Goal: Task Accomplishment & Management: Manage account settings

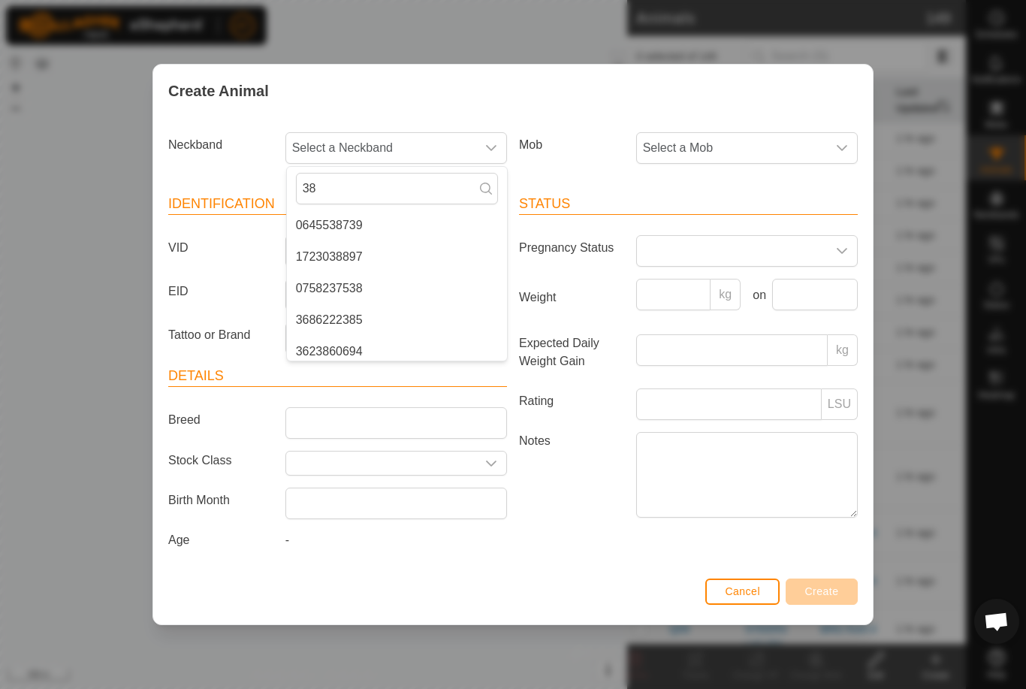
type input "3"
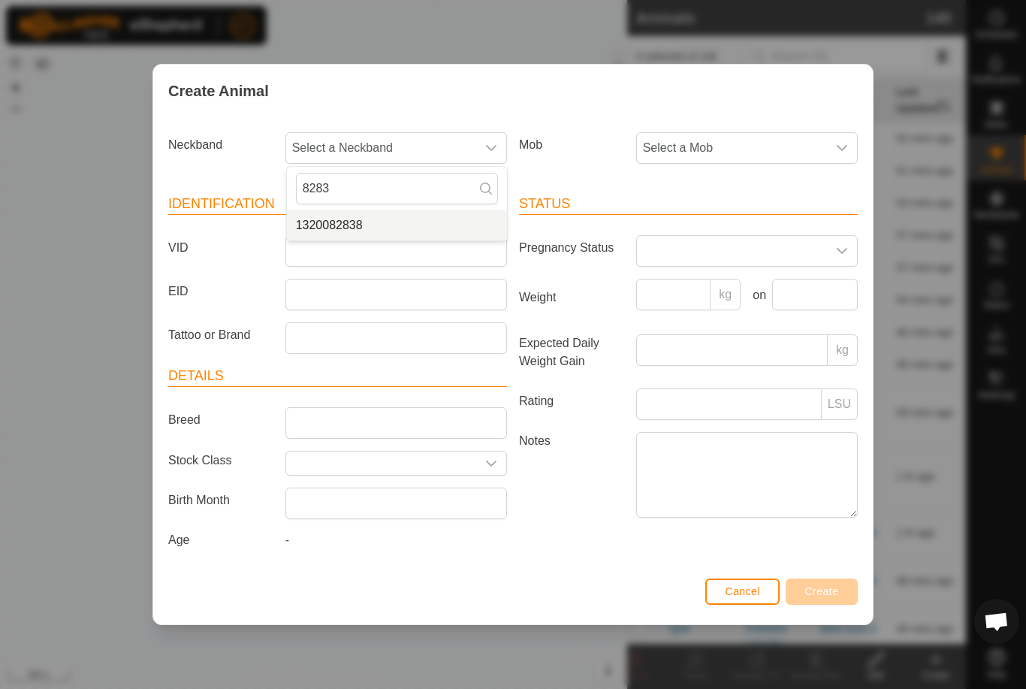
type input "8283"
click at [400, 222] on li "1320082838" at bounding box center [397, 225] width 220 height 30
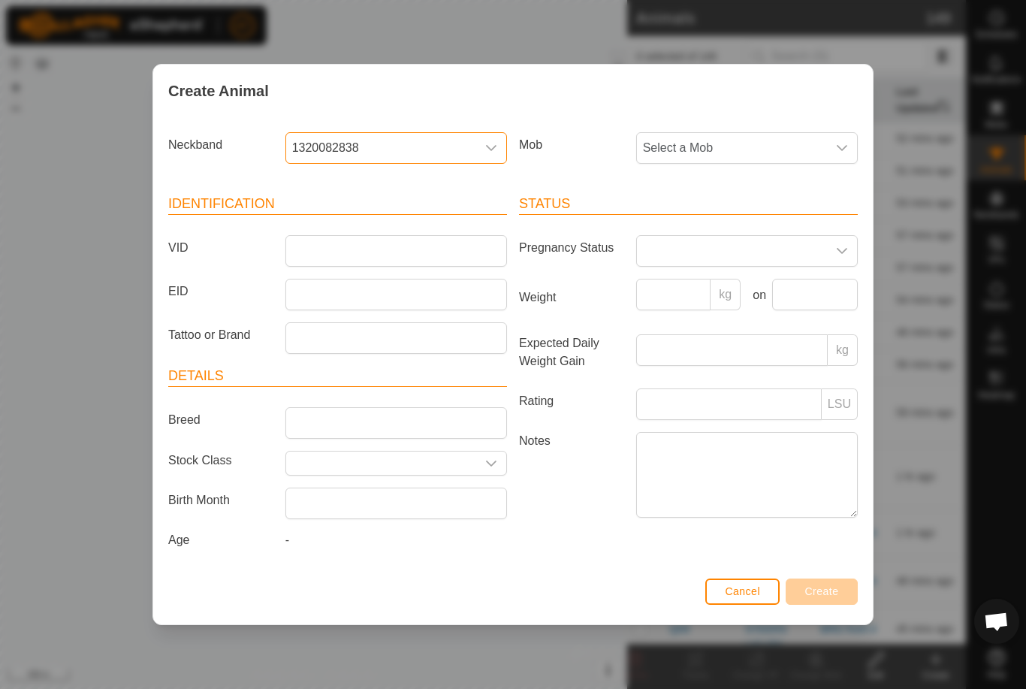
click at [816, 144] on span "Select a Mob" at bounding box center [732, 148] width 190 height 30
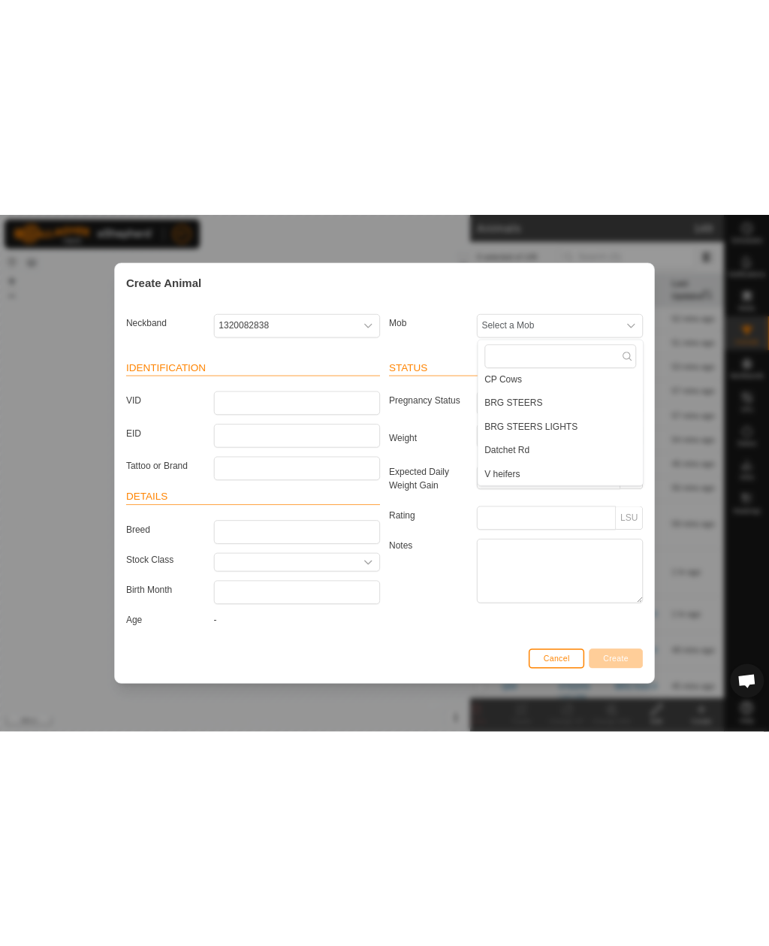
scroll to position [101, 0]
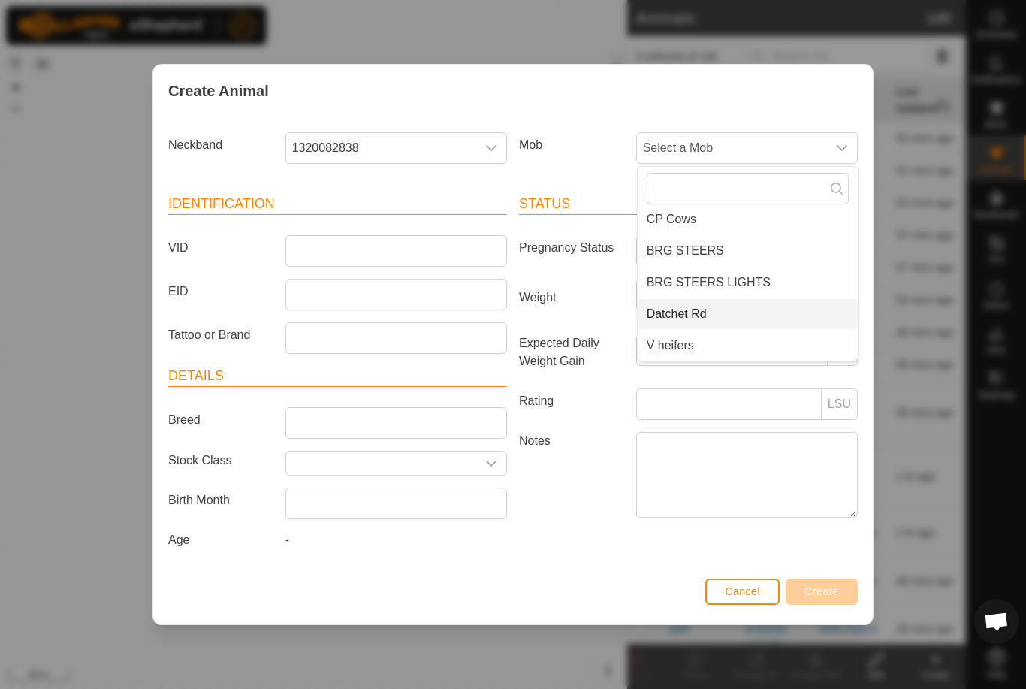
click at [725, 307] on li "Datchet Rd" at bounding box center [748, 314] width 220 height 30
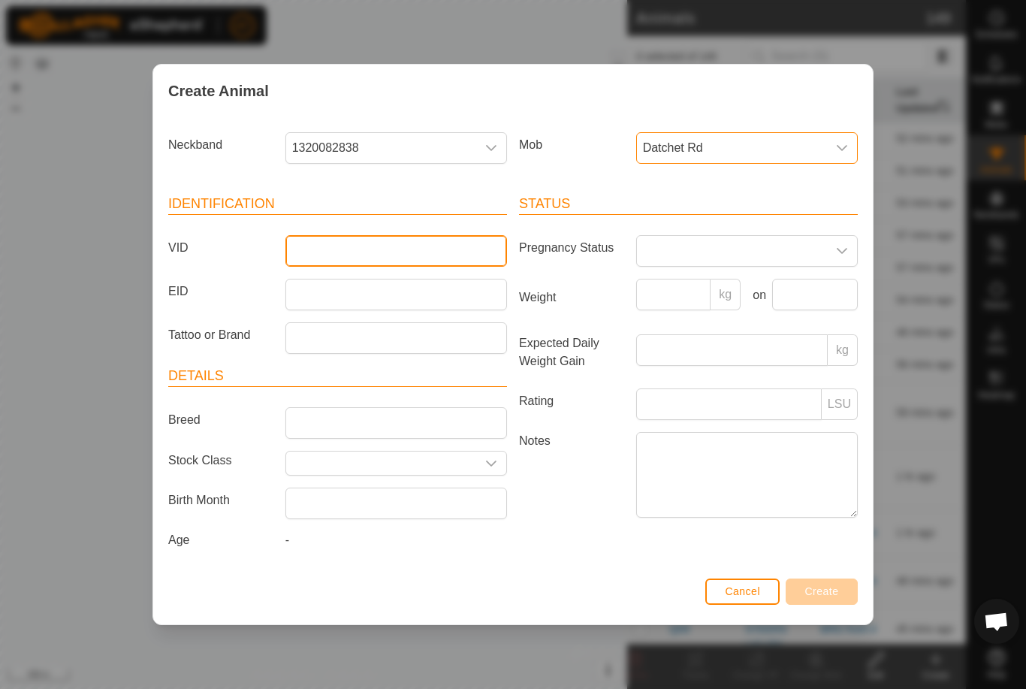
click at [414, 247] on input "VID" at bounding box center [397, 251] width 222 height 32
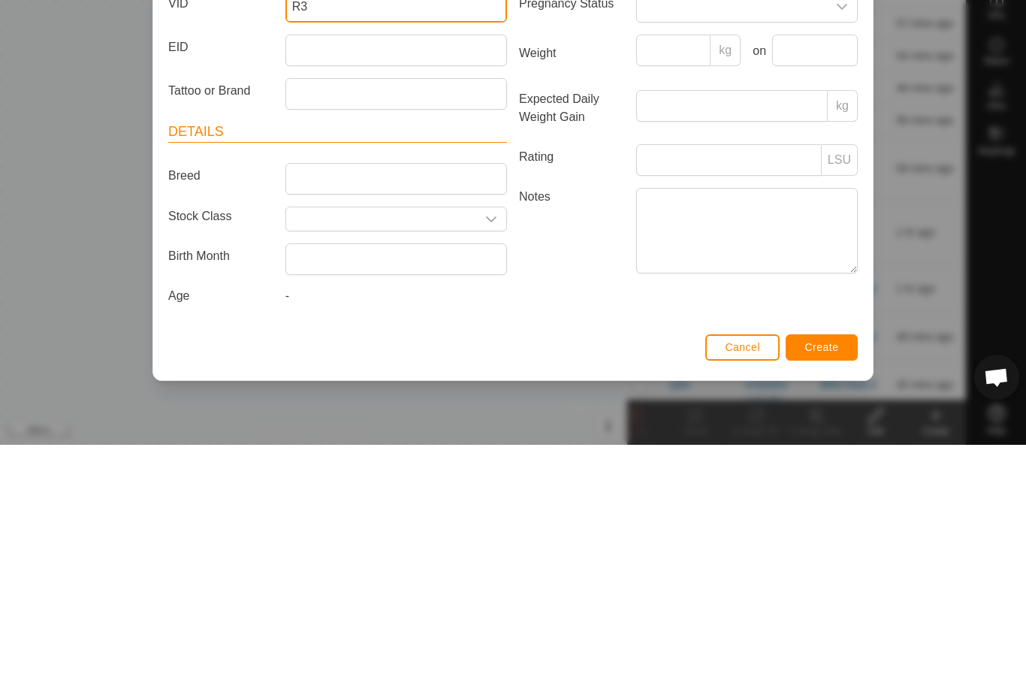
type input "R3"
click at [951, 192] on div "Create Animal Neckband 1320082838 Mob Datchet Rd Identification VID R3 EID Tatt…" at bounding box center [513, 344] width 1026 height 689
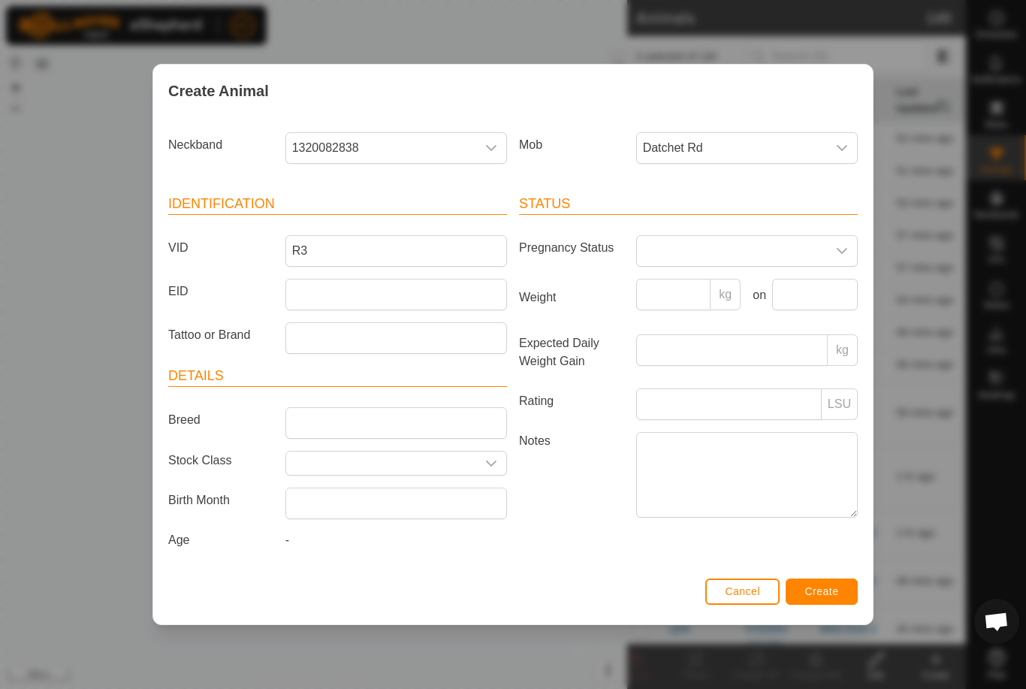
click at [831, 594] on span "Create" at bounding box center [823, 591] width 34 height 12
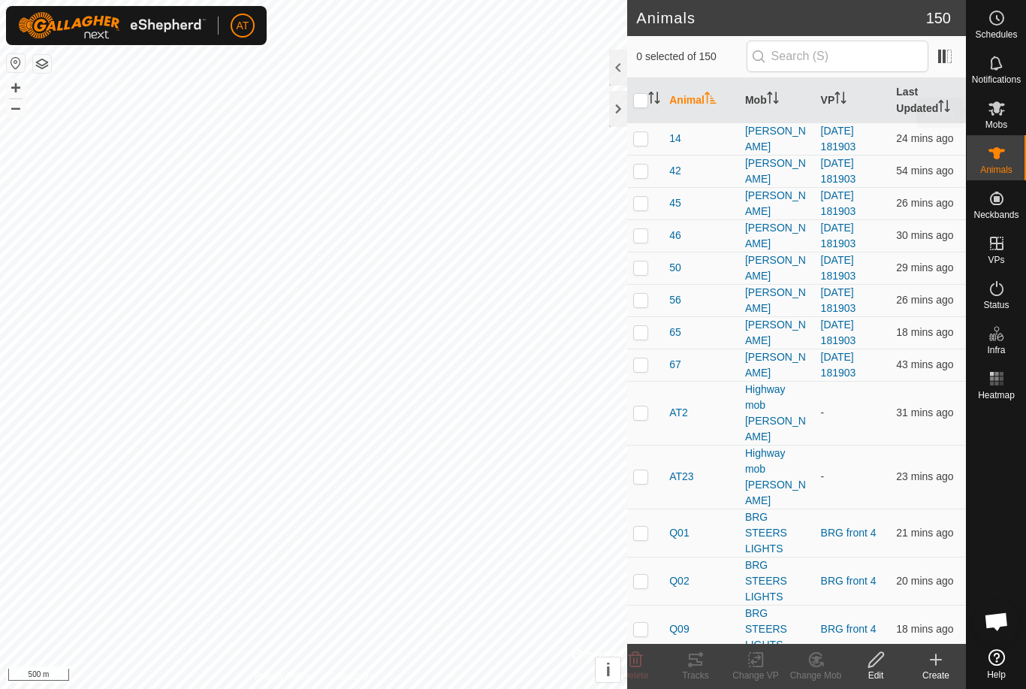
click at [1004, 101] on icon at bounding box center [997, 108] width 18 height 18
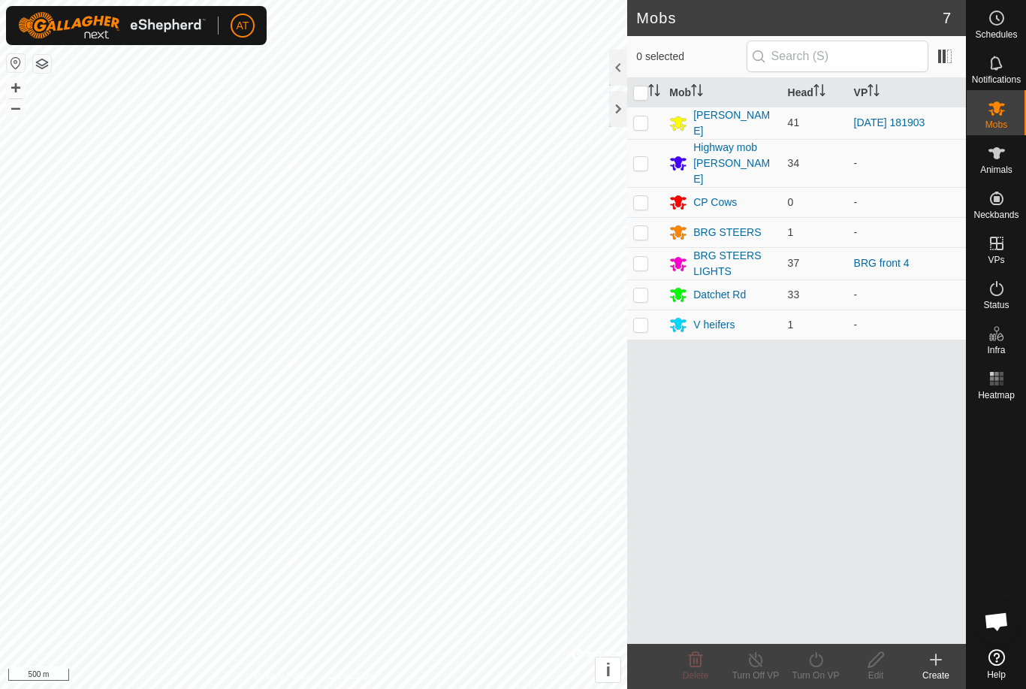
click at [629, 285] on td at bounding box center [645, 295] width 36 height 30
checkbox input "true"
click at [933, 649] on div "Create" at bounding box center [936, 666] width 60 height 45
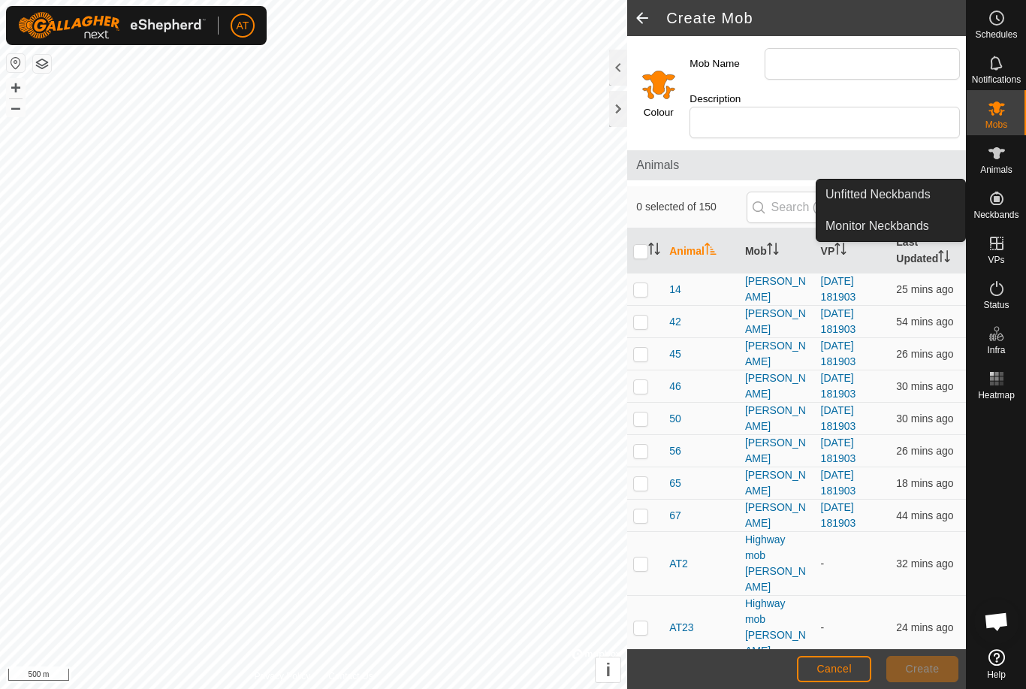
click at [904, 238] on link "Monitor Neckbands" at bounding box center [891, 226] width 149 height 30
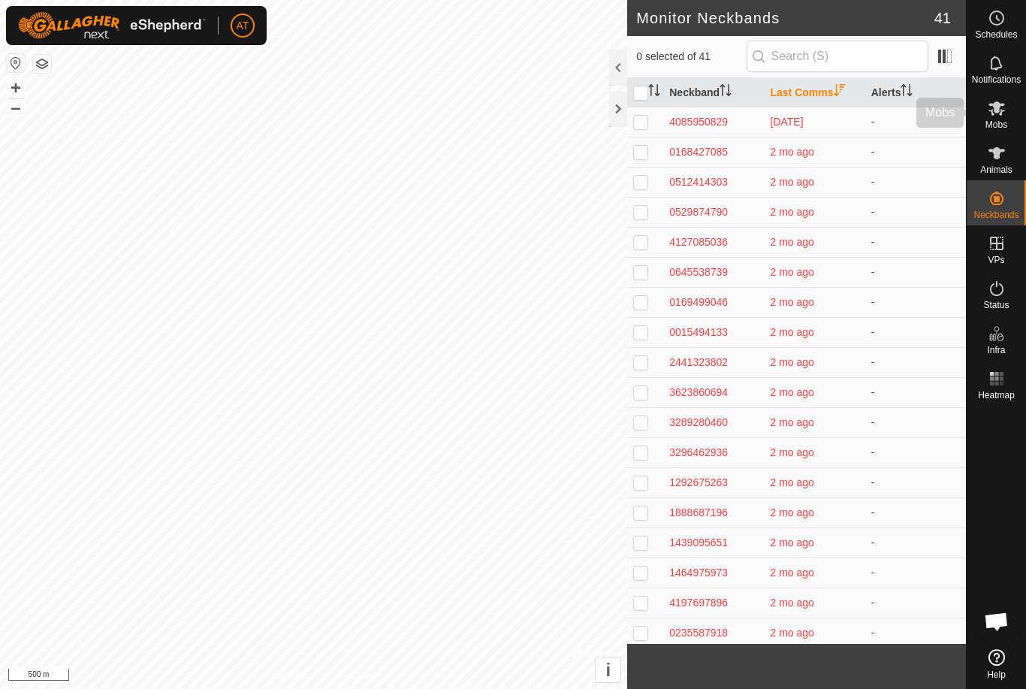
click at [990, 116] on icon at bounding box center [997, 108] width 18 height 18
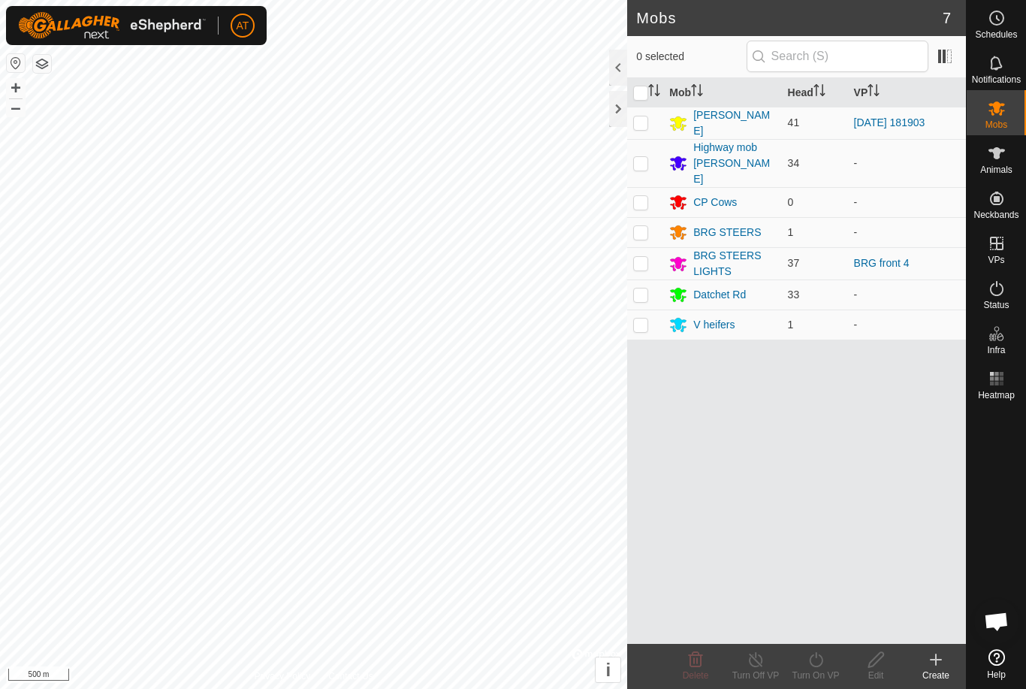
click at [636, 289] on p-checkbox at bounding box center [640, 295] width 15 height 12
checkbox input "true"
click at [1002, 298] on es-activation-svg-icon at bounding box center [997, 289] width 27 height 24
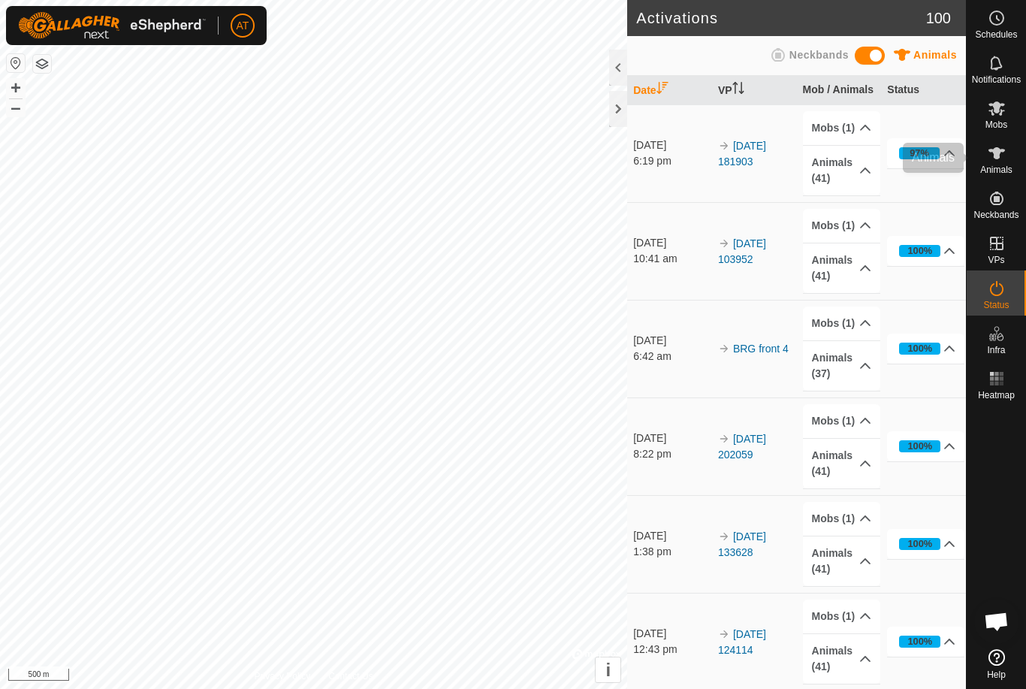
click at [1004, 147] on icon at bounding box center [997, 153] width 18 height 18
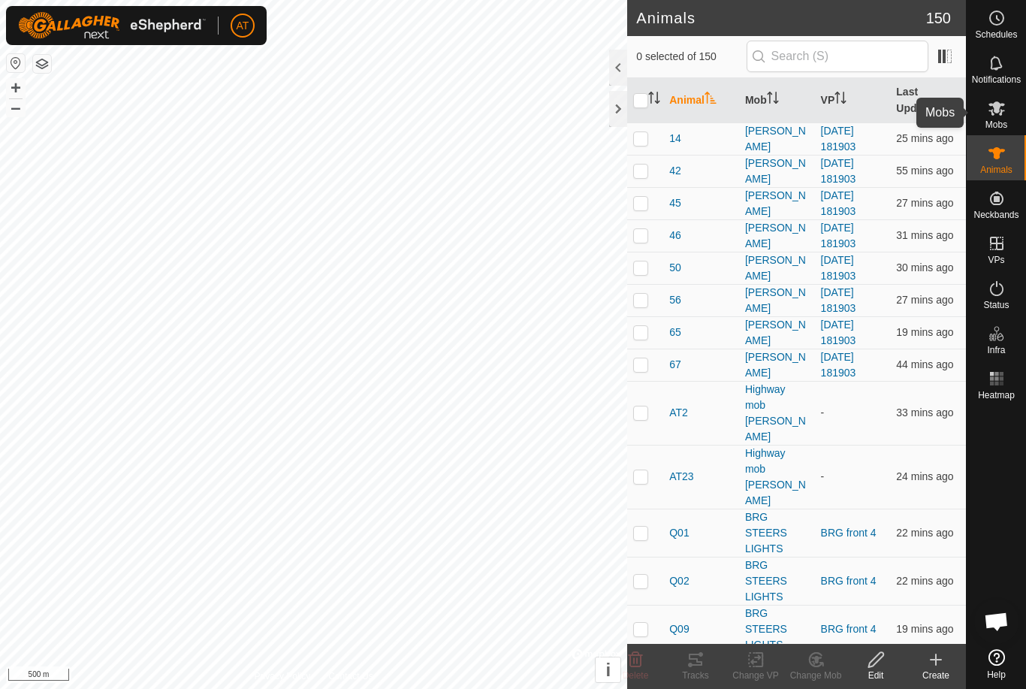
click at [1002, 104] on icon at bounding box center [997, 108] width 17 height 14
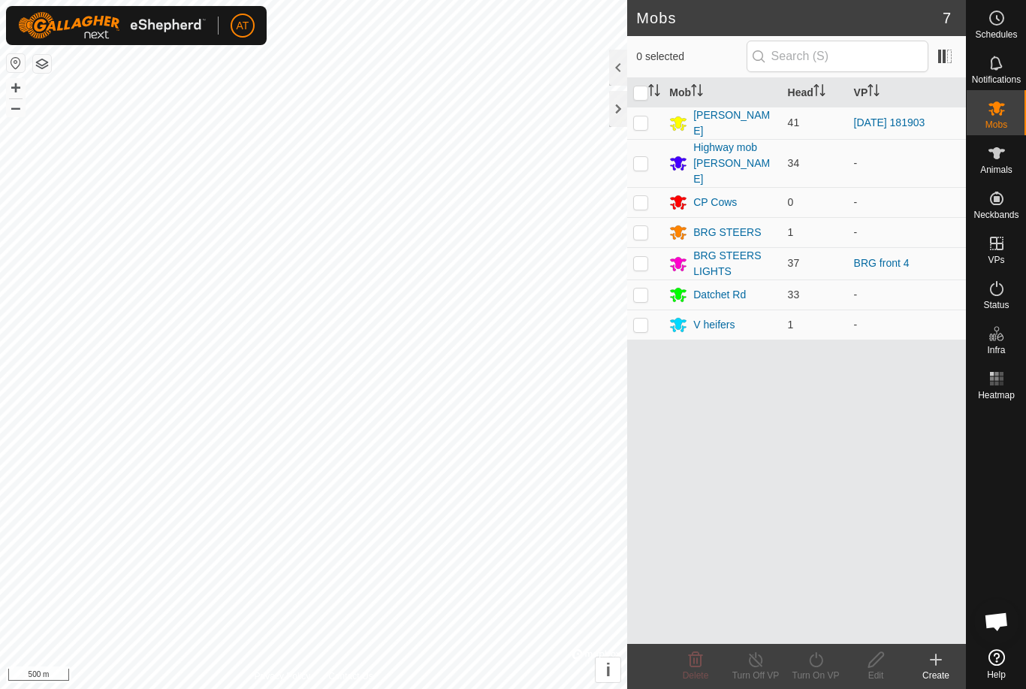
click at [646, 289] on p-checkbox at bounding box center [640, 295] width 15 height 12
checkbox input "true"
click at [1002, 143] on es-animals-svg-icon at bounding box center [997, 153] width 27 height 24
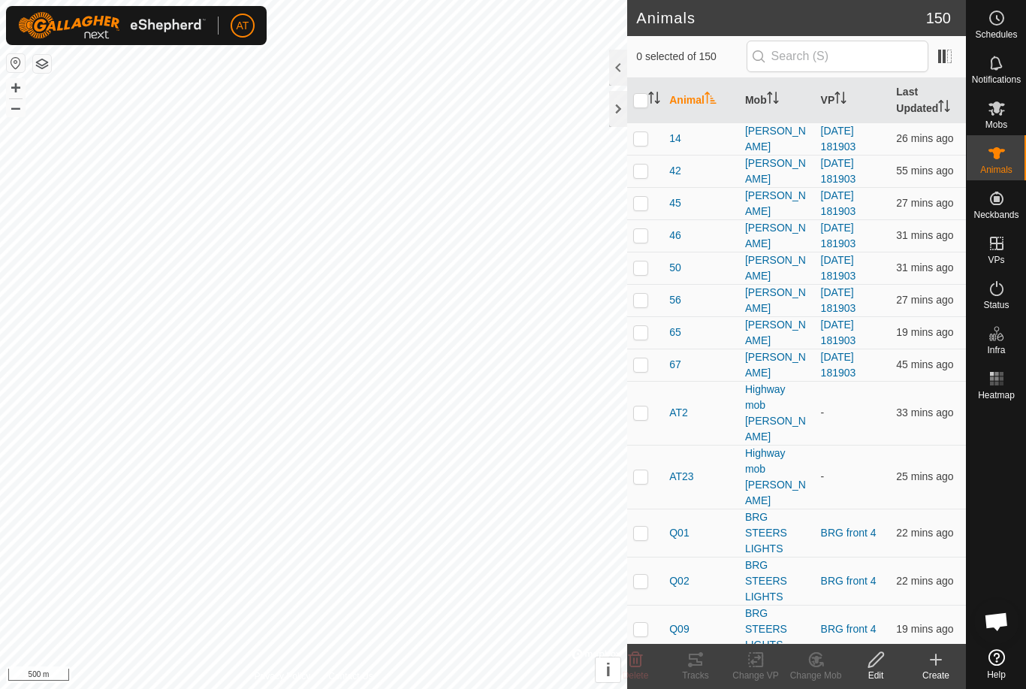
click at [991, 159] on icon at bounding box center [997, 153] width 18 height 18
click at [927, 655] on icon at bounding box center [936, 660] width 18 height 18
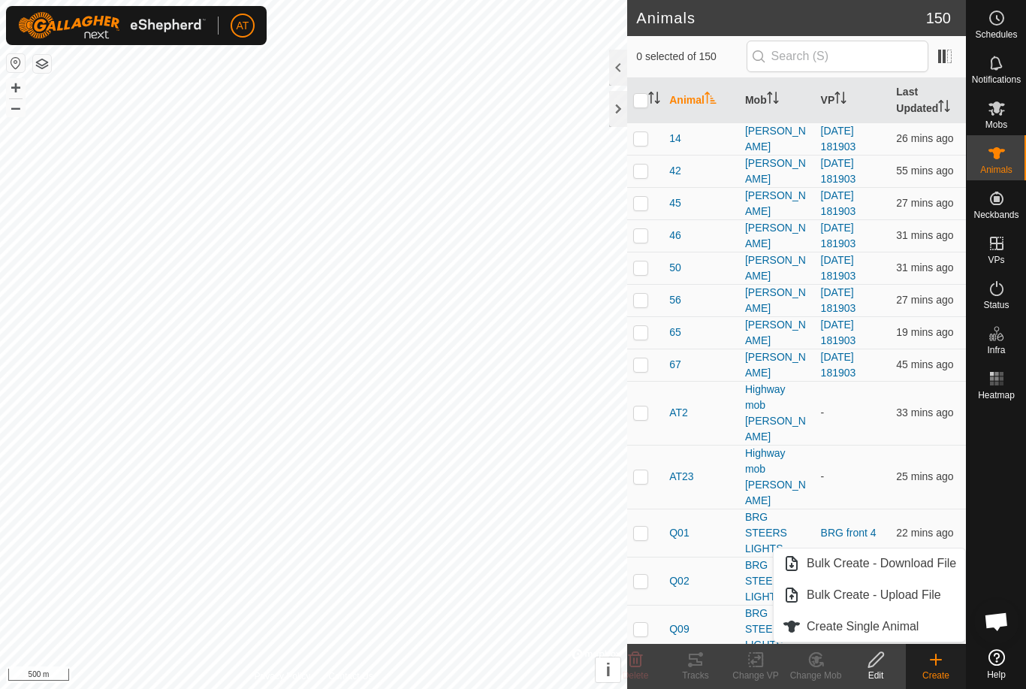
click at [890, 631] on span "Create Single Animal" at bounding box center [863, 627] width 112 height 18
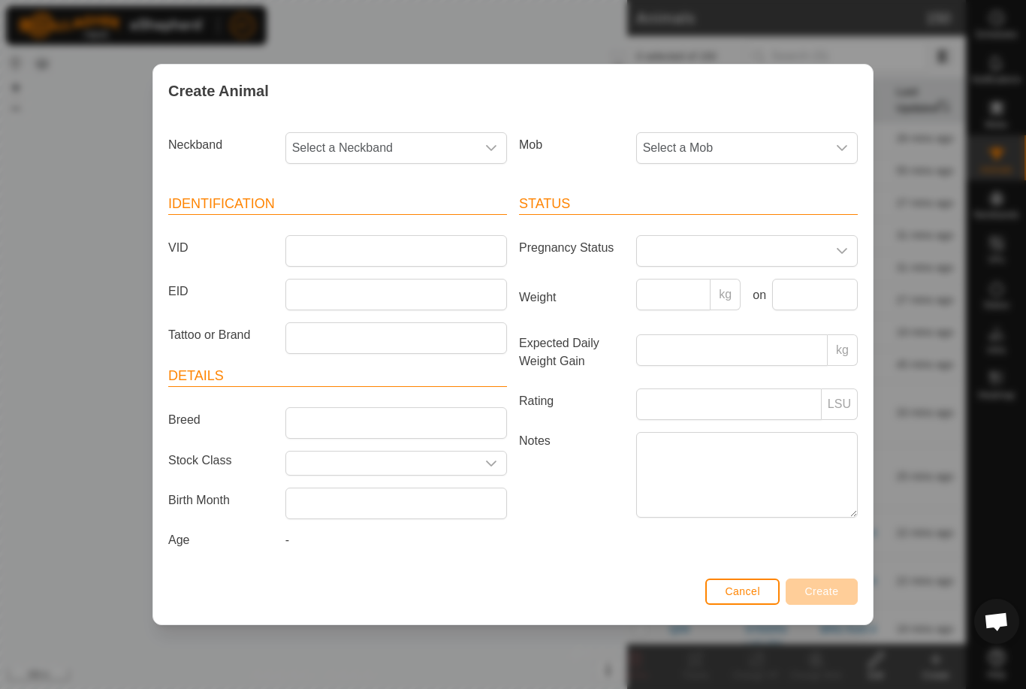
click at [434, 133] on span "Select a Neckband" at bounding box center [381, 148] width 190 height 30
type input "1"
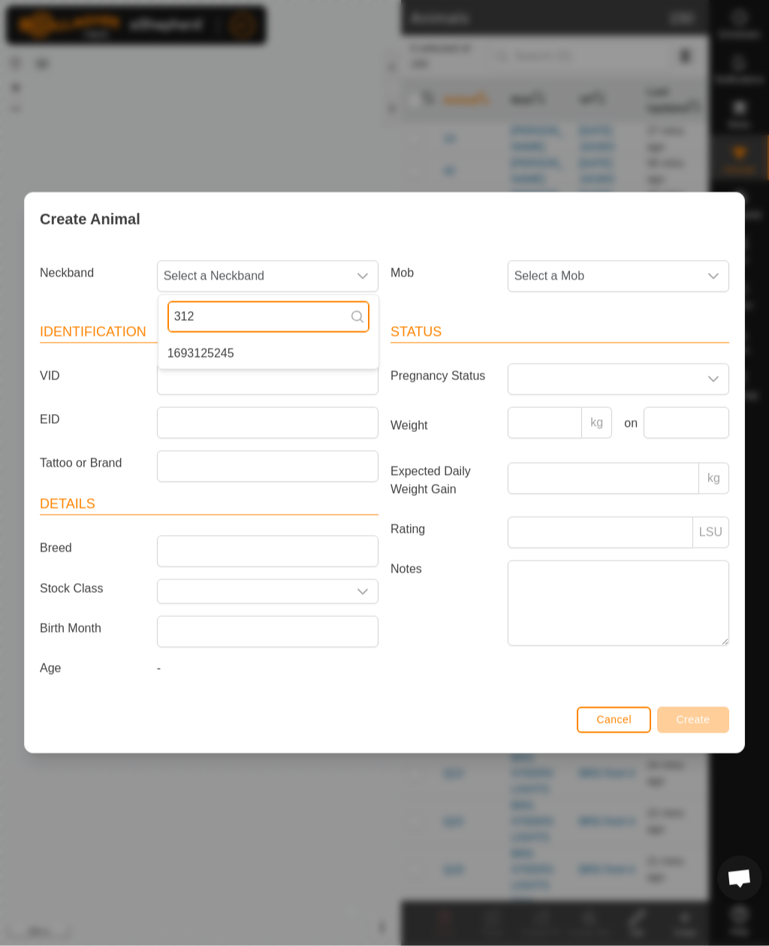
type input "312"
click at [604, 38] on div "Create Animal Neckband Select a Neckband 312 1693125245 Mob Select a Mob Identi…" at bounding box center [384, 473] width 769 height 946
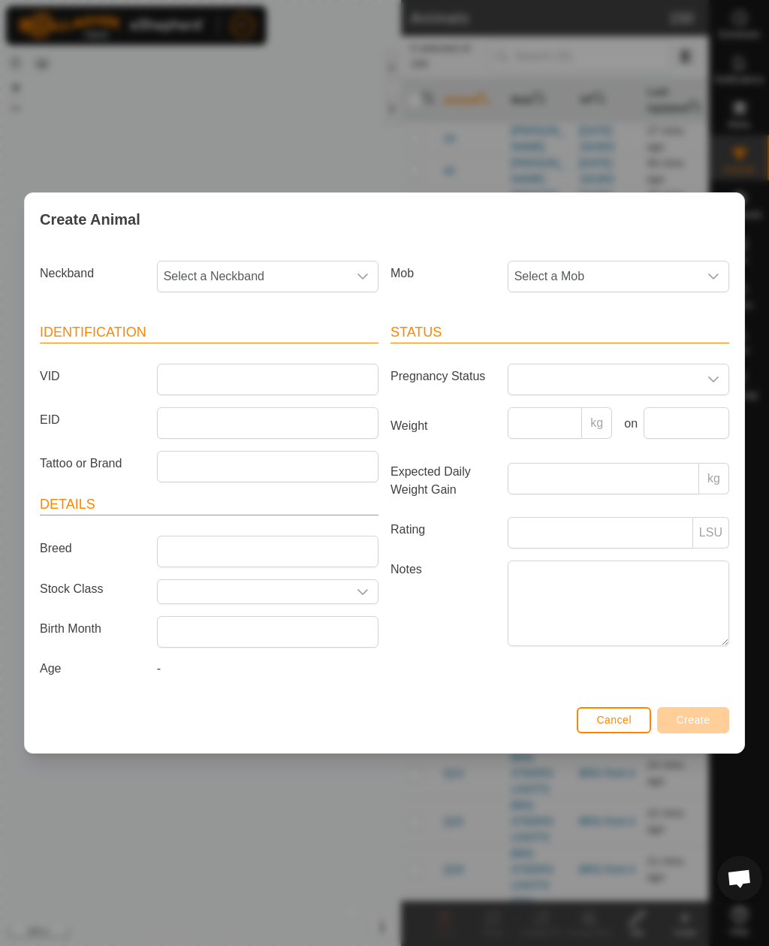
click at [620, 688] on span "Cancel" at bounding box center [614, 720] width 35 height 12
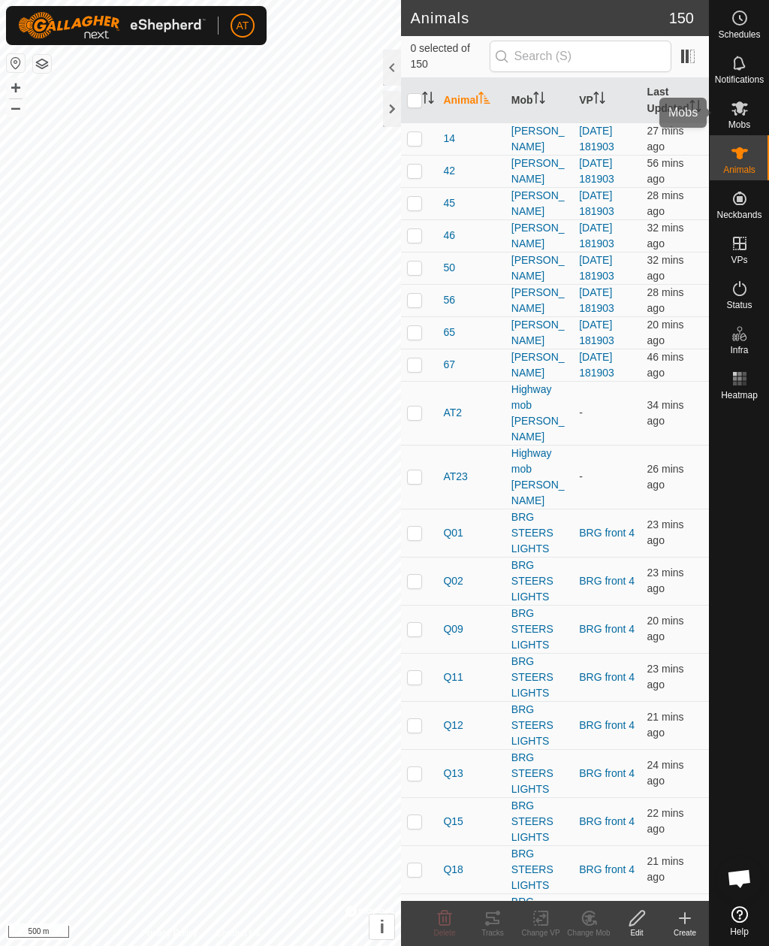
click at [745, 106] on icon at bounding box center [740, 108] width 17 height 14
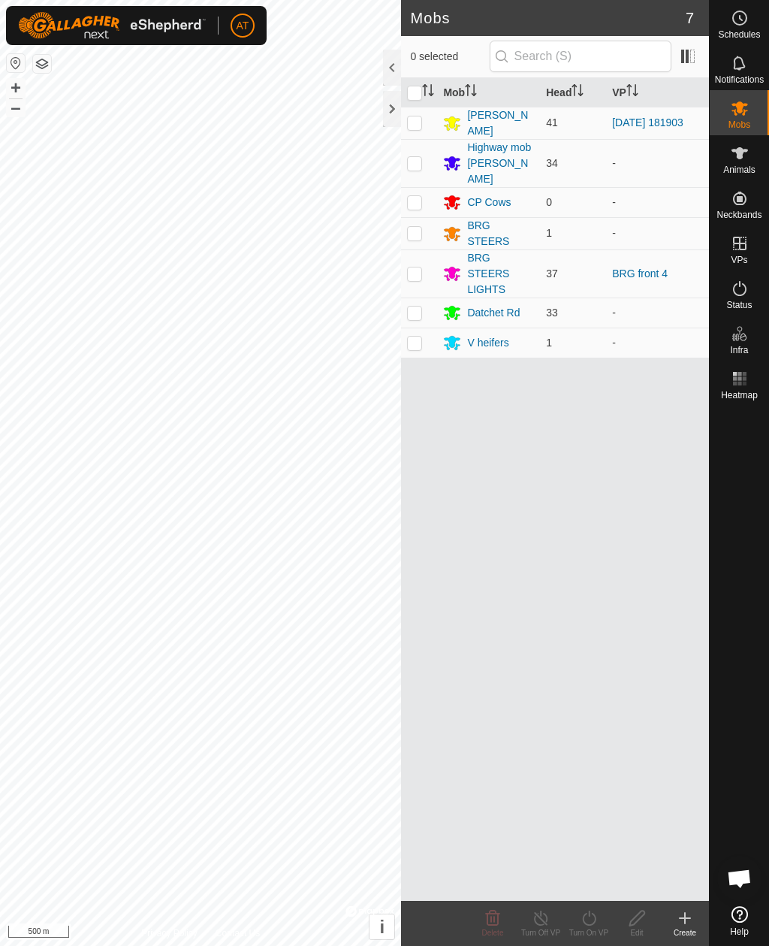
click at [423, 299] on td at bounding box center [419, 313] width 36 height 30
checkbox input "true"
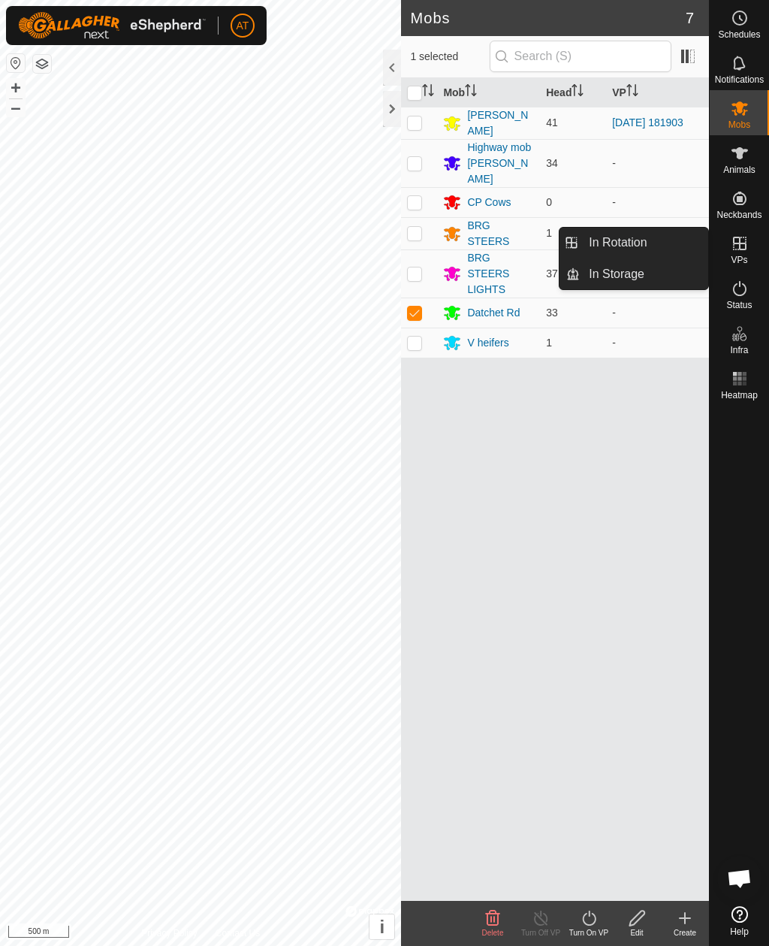
click at [648, 265] on link "In Storage" at bounding box center [644, 274] width 128 height 30
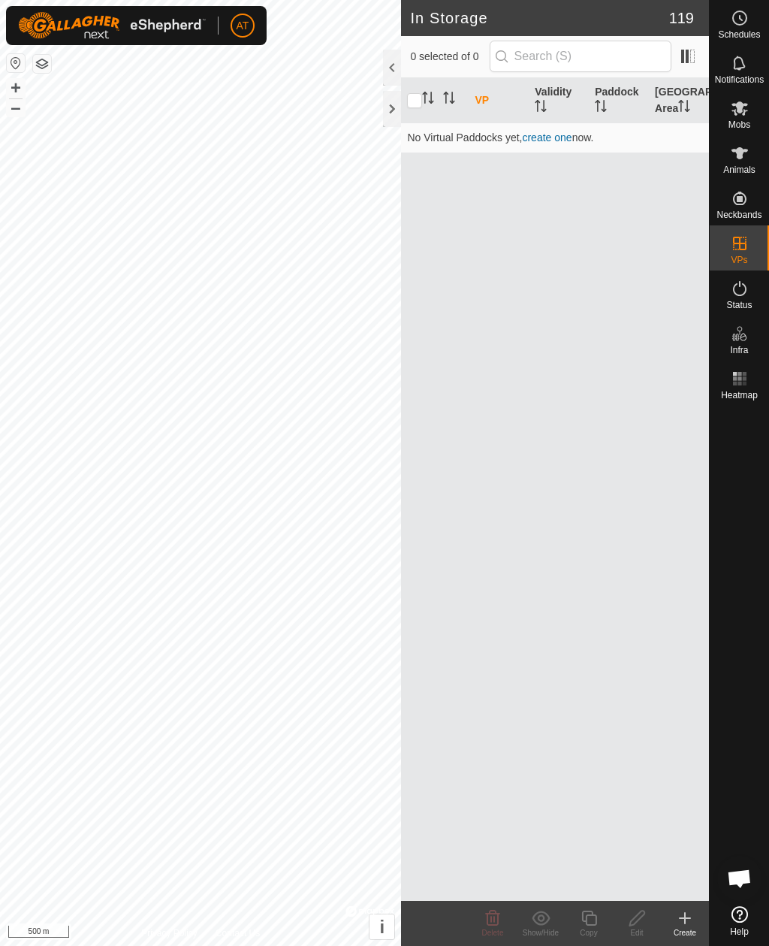
click at [685, 688] on icon at bounding box center [685, 918] width 18 height 18
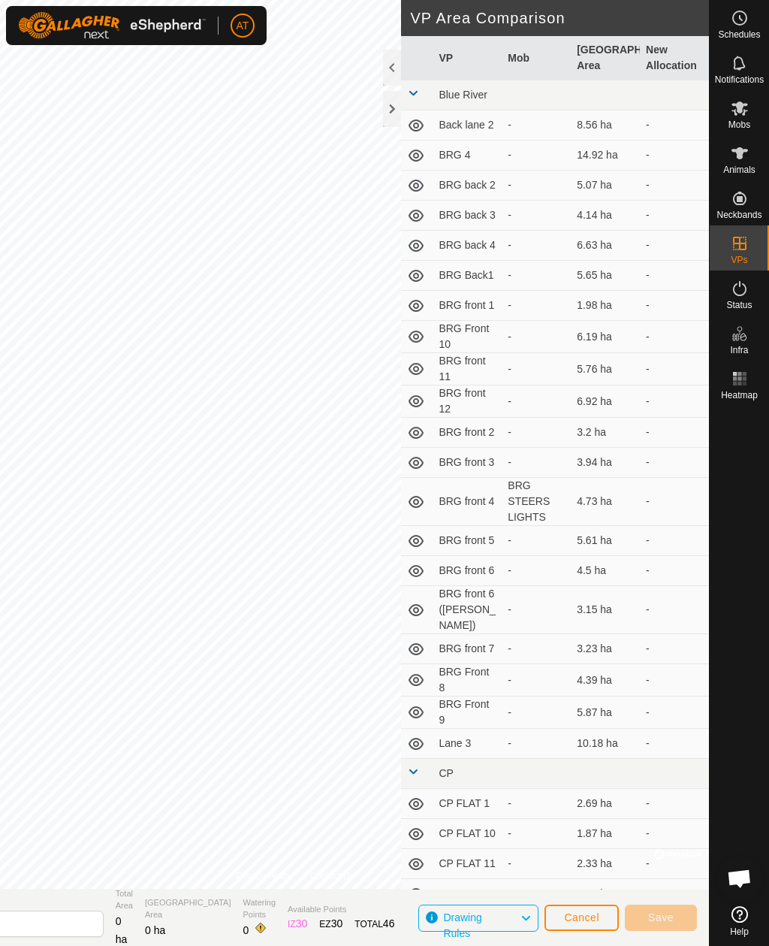
click at [399, 107] on div at bounding box center [392, 109] width 18 height 36
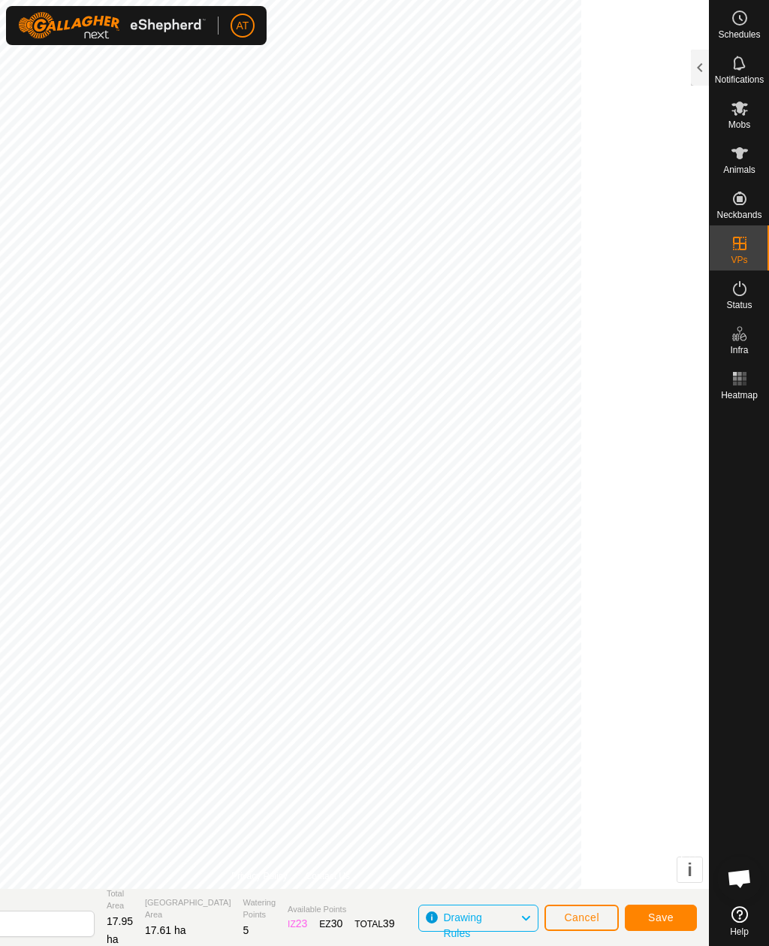
click at [592, 688] on span "Cancel" at bounding box center [581, 917] width 35 height 12
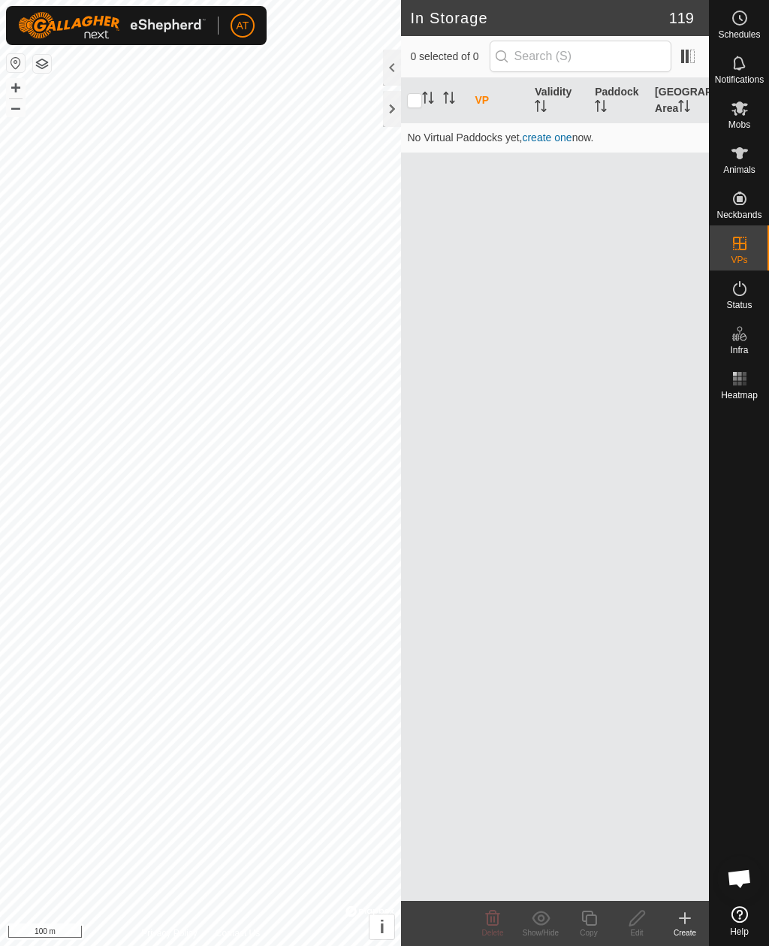
click at [690, 688] on icon at bounding box center [685, 918] width 18 height 18
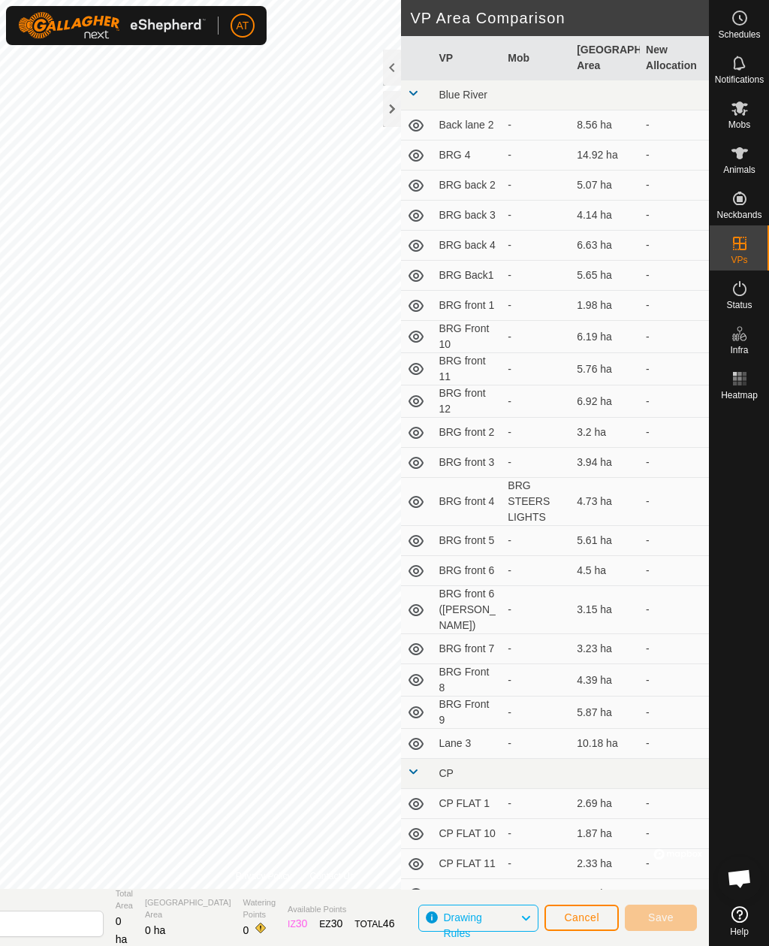
click at [395, 105] on div at bounding box center [392, 109] width 18 height 36
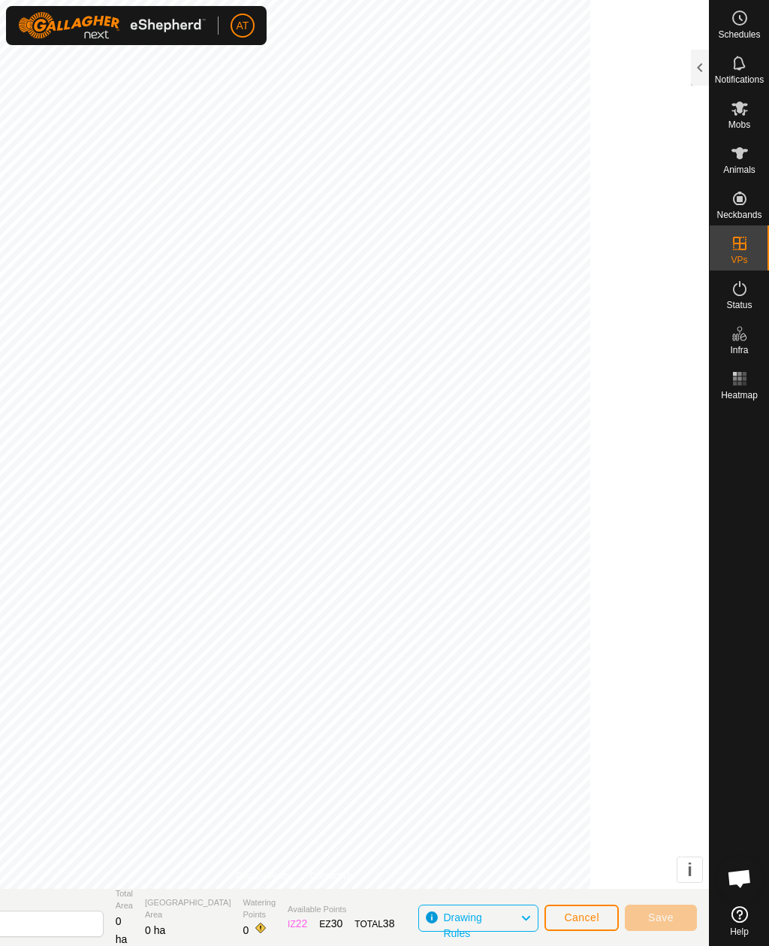
click at [579, 688] on span "Cancel" at bounding box center [581, 917] width 35 height 12
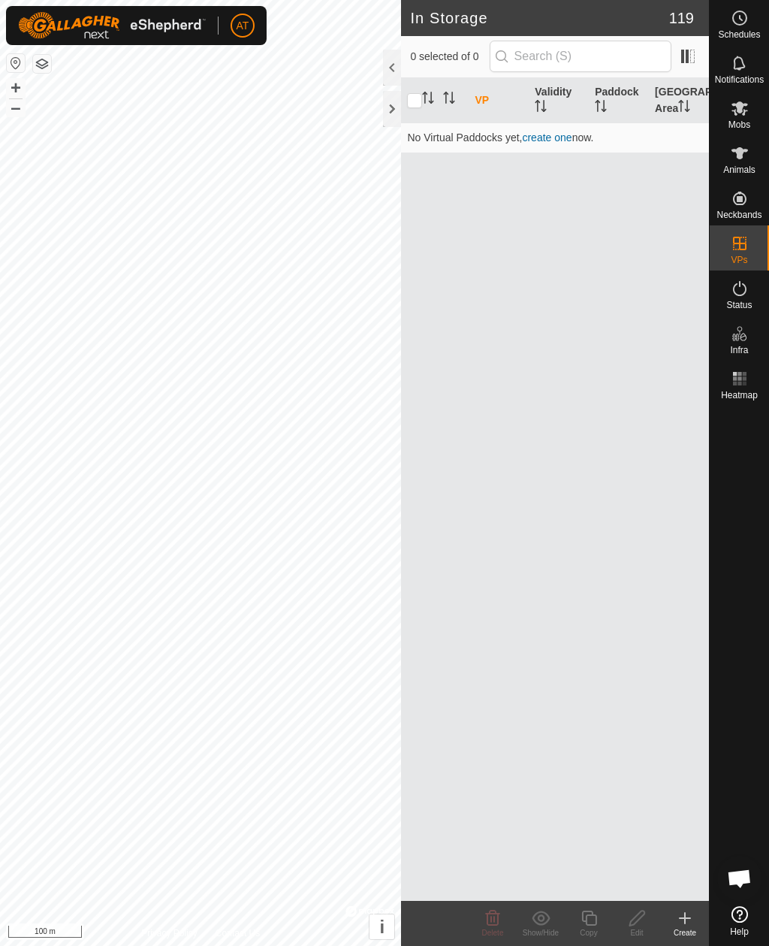
click at [675, 688] on create-svg-icon at bounding box center [685, 918] width 48 height 18
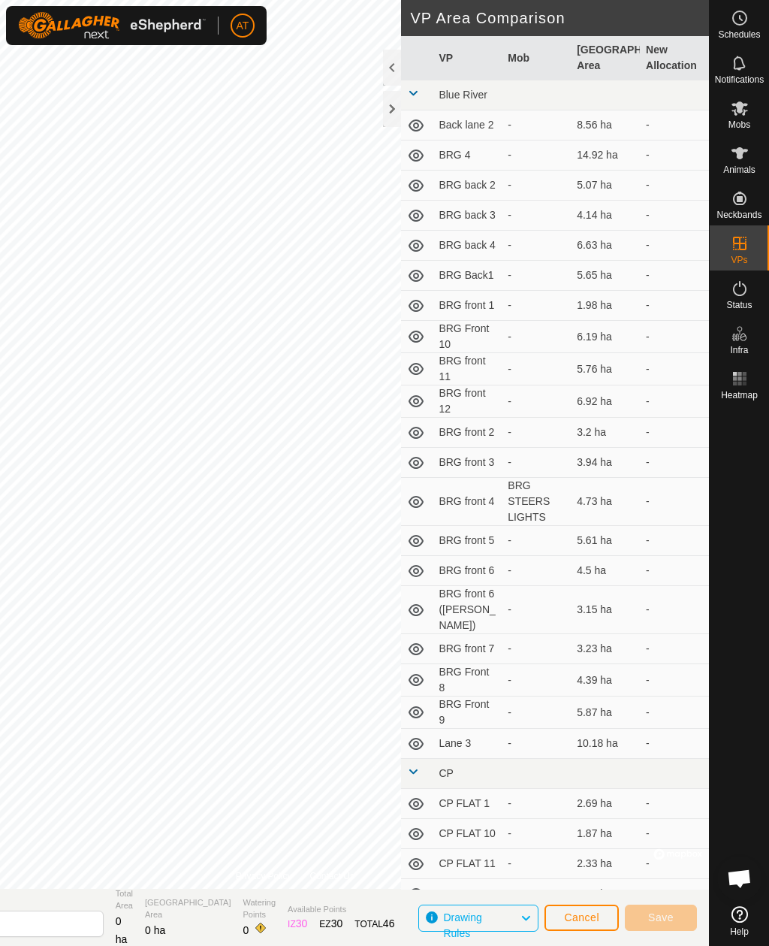
click at [387, 107] on div at bounding box center [392, 109] width 18 height 36
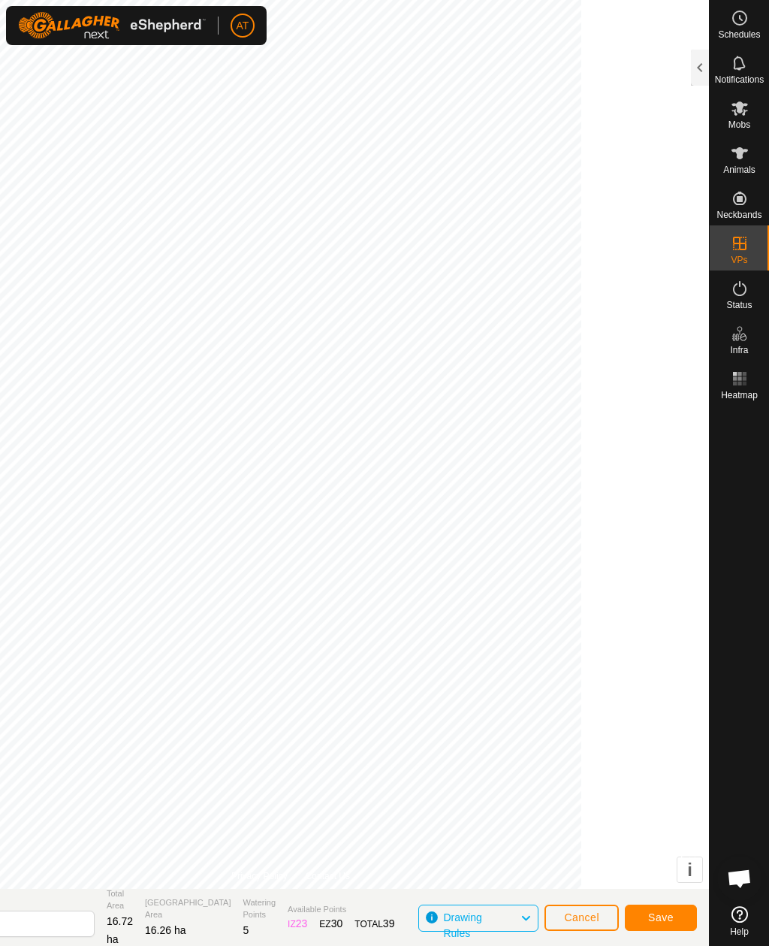
click at [667, 688] on div "Save" at bounding box center [661, 917] width 72 height 36
click at [659, 688] on span "Save" at bounding box center [661, 917] width 26 height 12
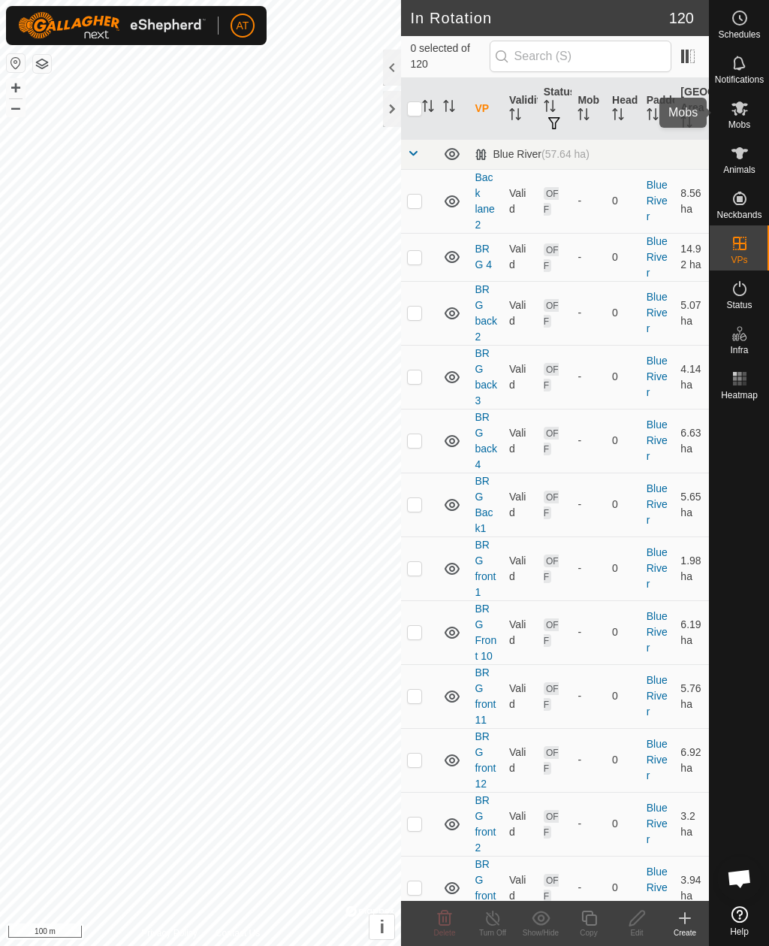
click at [740, 111] on icon at bounding box center [740, 108] width 17 height 14
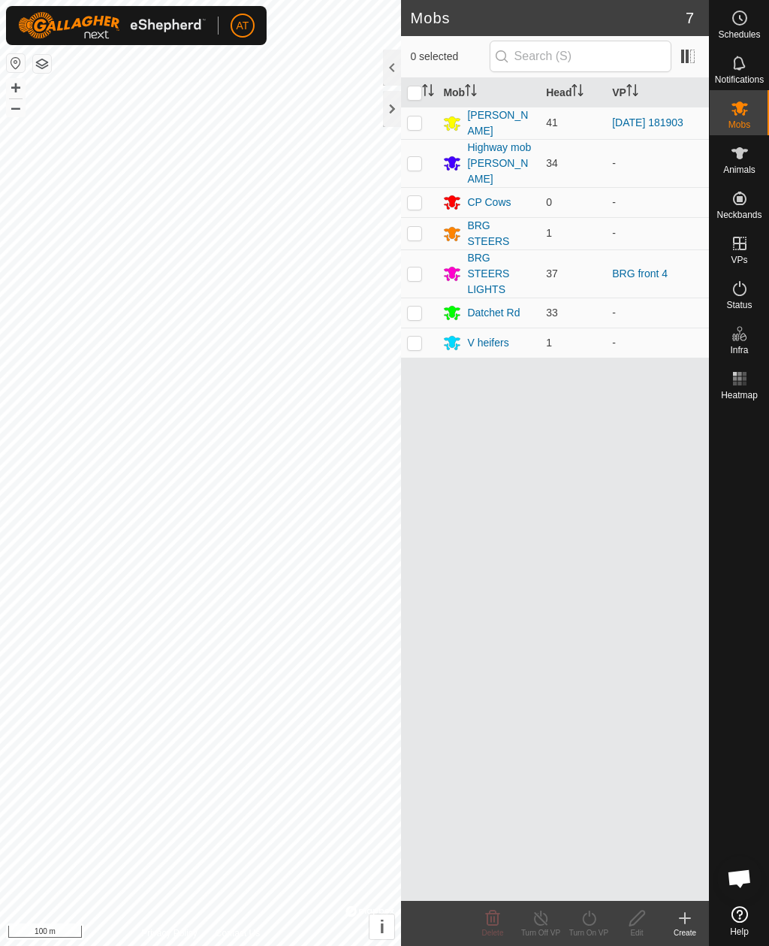
click at [423, 298] on td at bounding box center [419, 313] width 36 height 30
checkbox input "true"
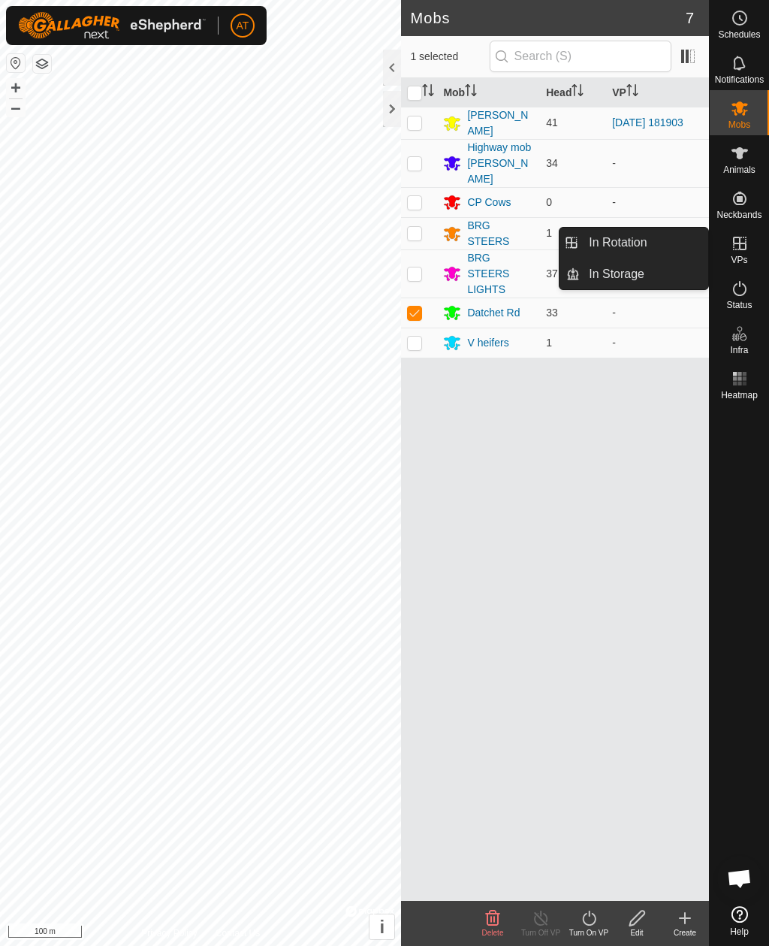
click at [649, 284] on link "In Storage" at bounding box center [644, 274] width 128 height 30
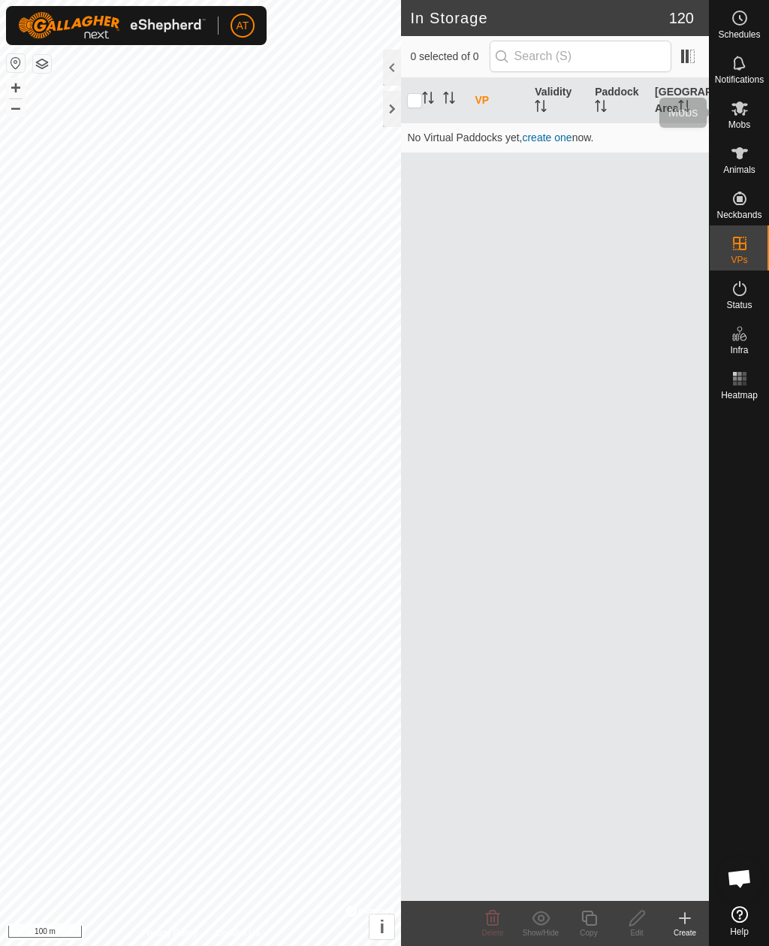
click at [742, 111] on icon at bounding box center [740, 108] width 17 height 14
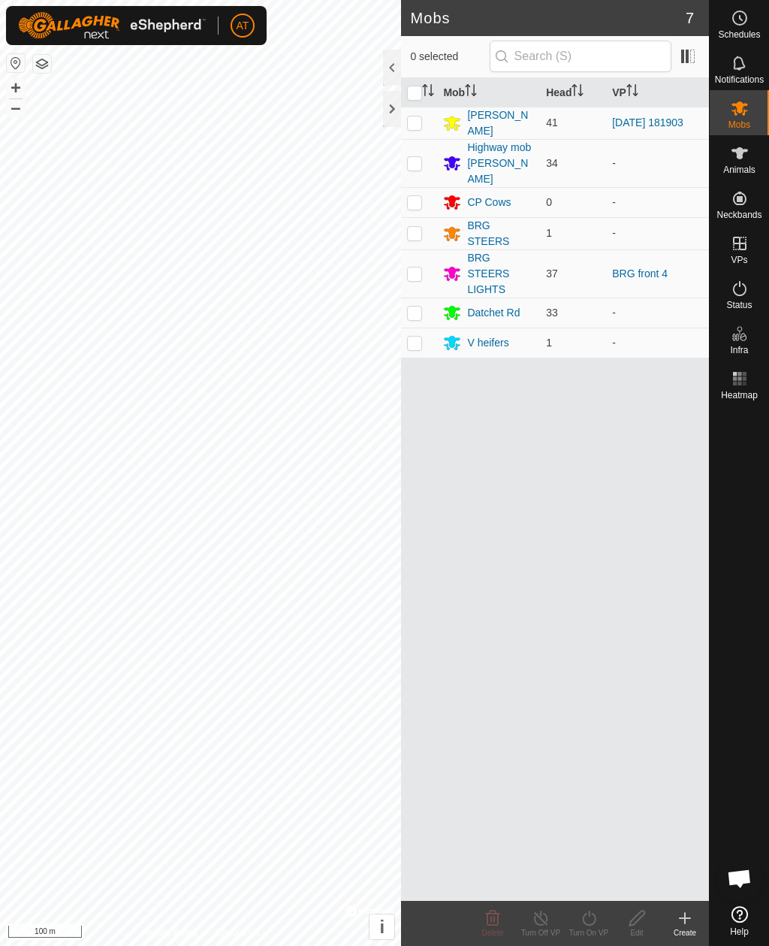
click at [410, 307] on p-checkbox at bounding box center [414, 313] width 15 height 12
checkbox input "true"
click at [585, 688] on icon at bounding box center [589, 918] width 19 height 18
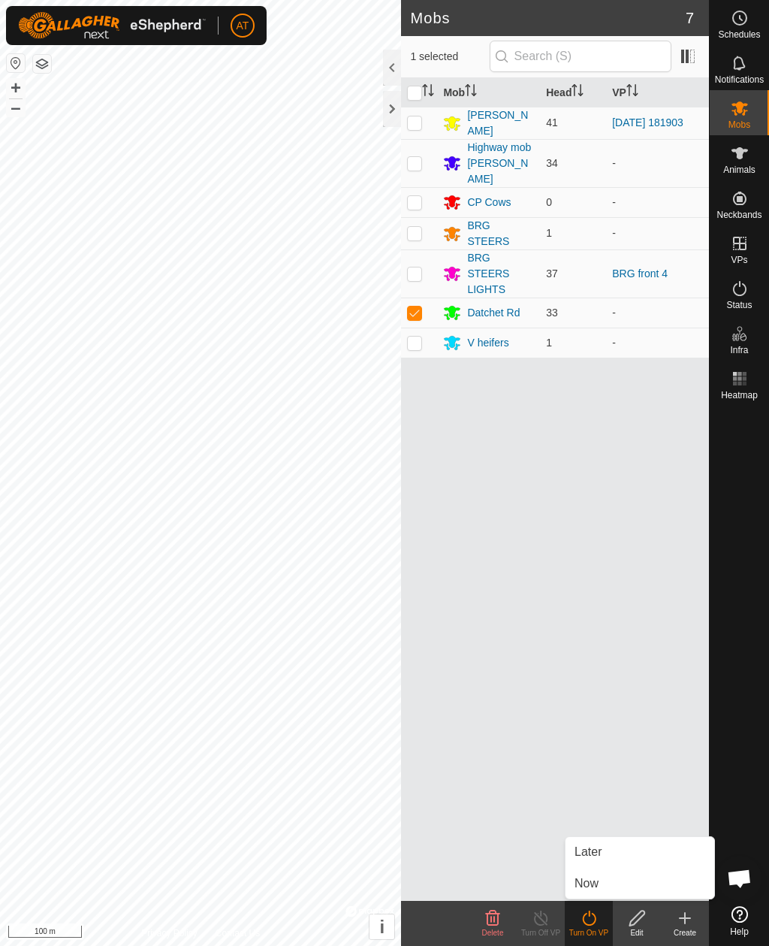
click at [602, 688] on link "Now" at bounding box center [640, 884] width 149 height 30
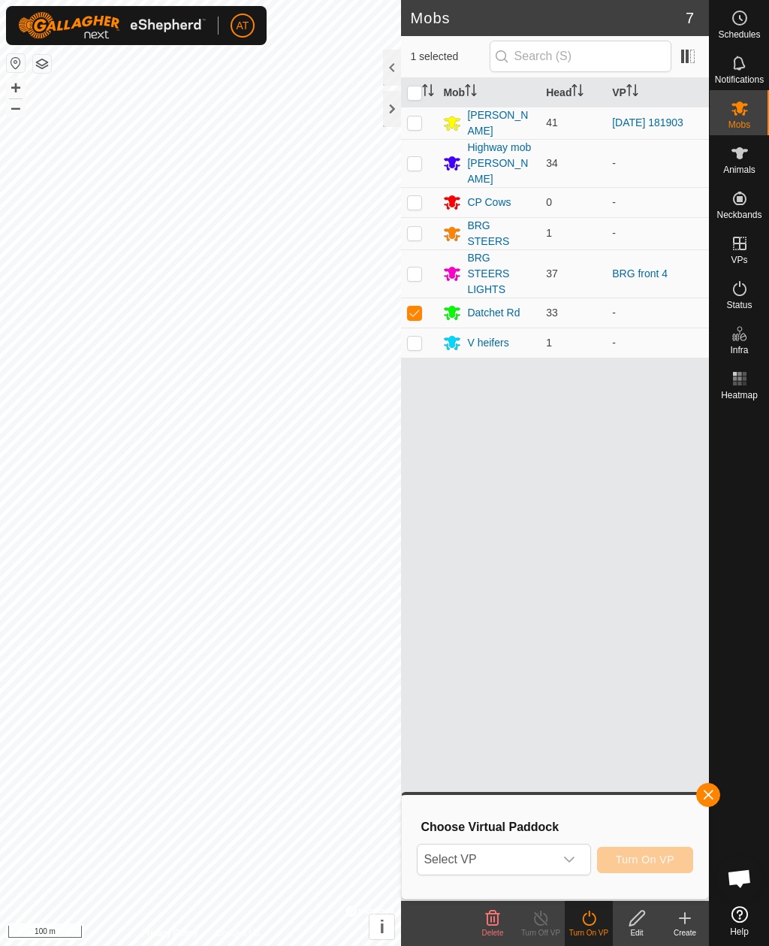
click at [504, 688] on span "Select VP" at bounding box center [486, 860] width 136 height 30
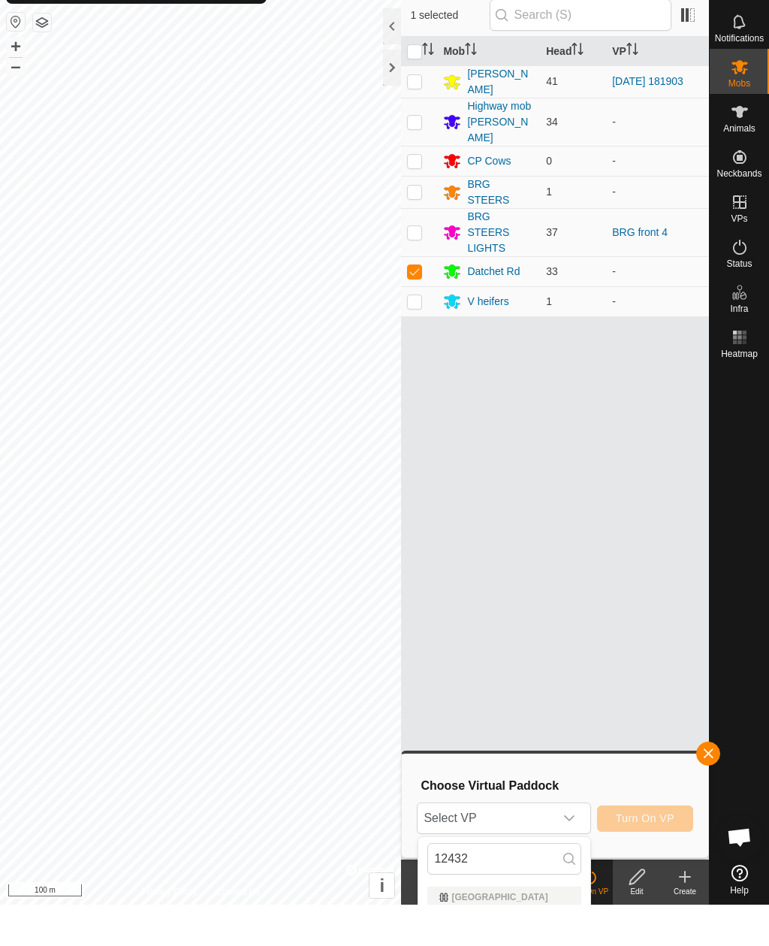
scroll to position [41, 0]
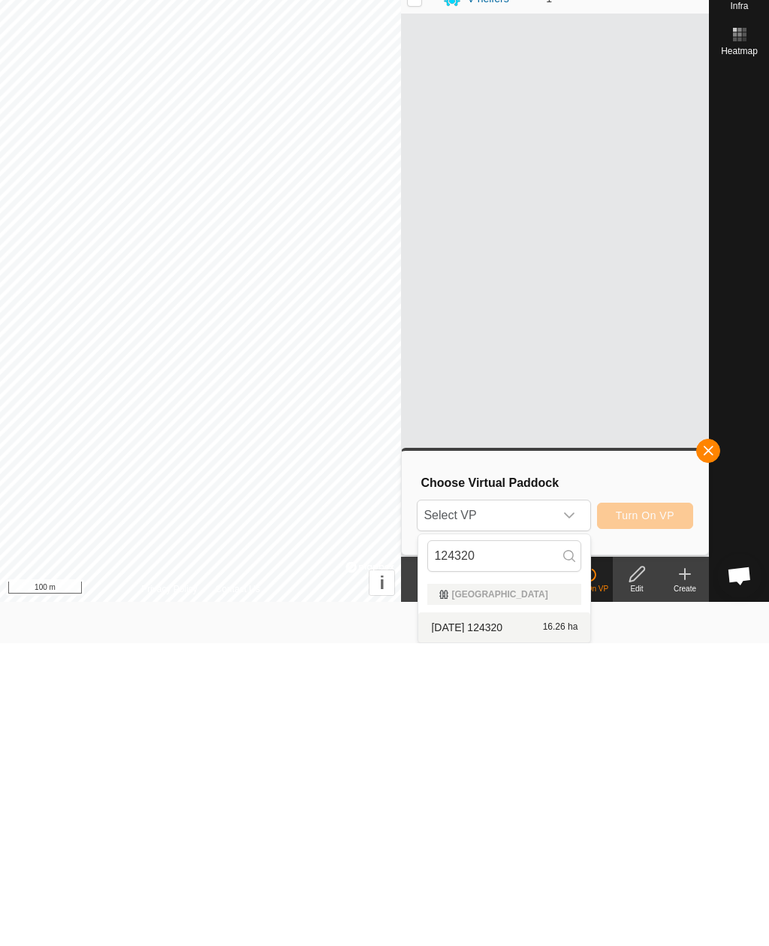
type input "124320"
click at [503, 688] on span "[DATE] 124320" at bounding box center [466, 930] width 71 height 11
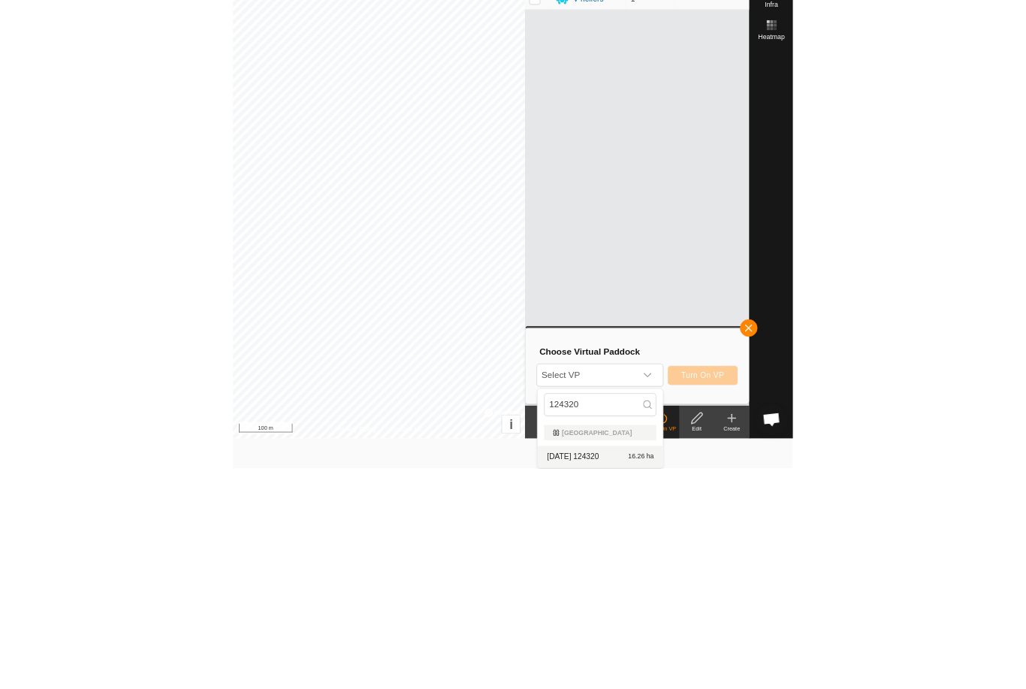
scroll to position [0, 0]
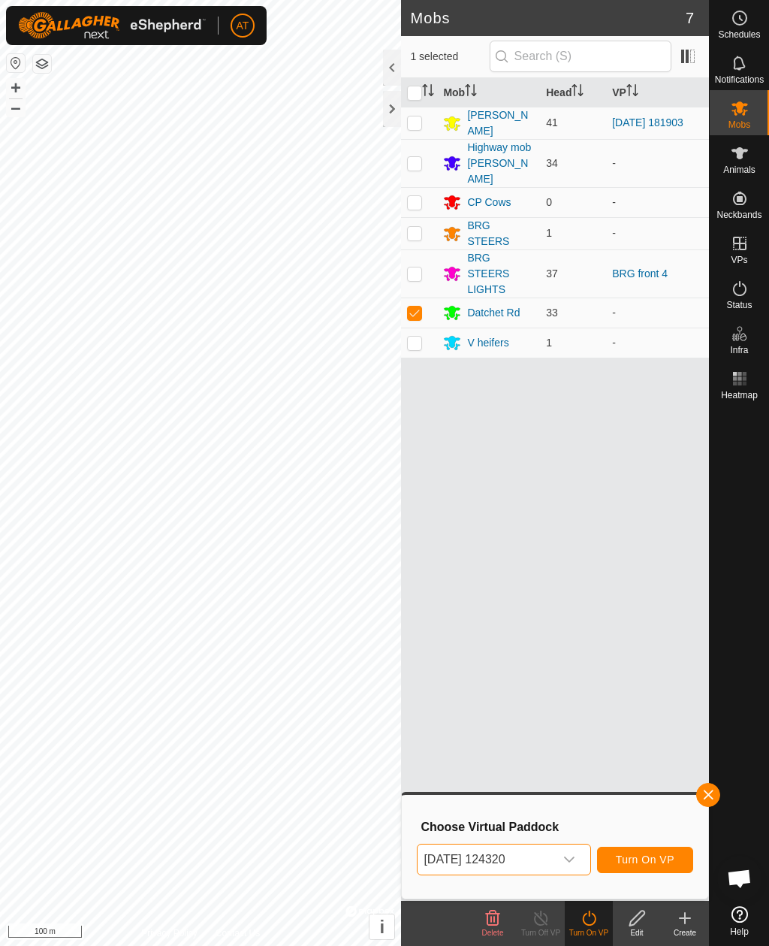
click at [651, 688] on span "Turn On VP" at bounding box center [645, 860] width 59 height 12
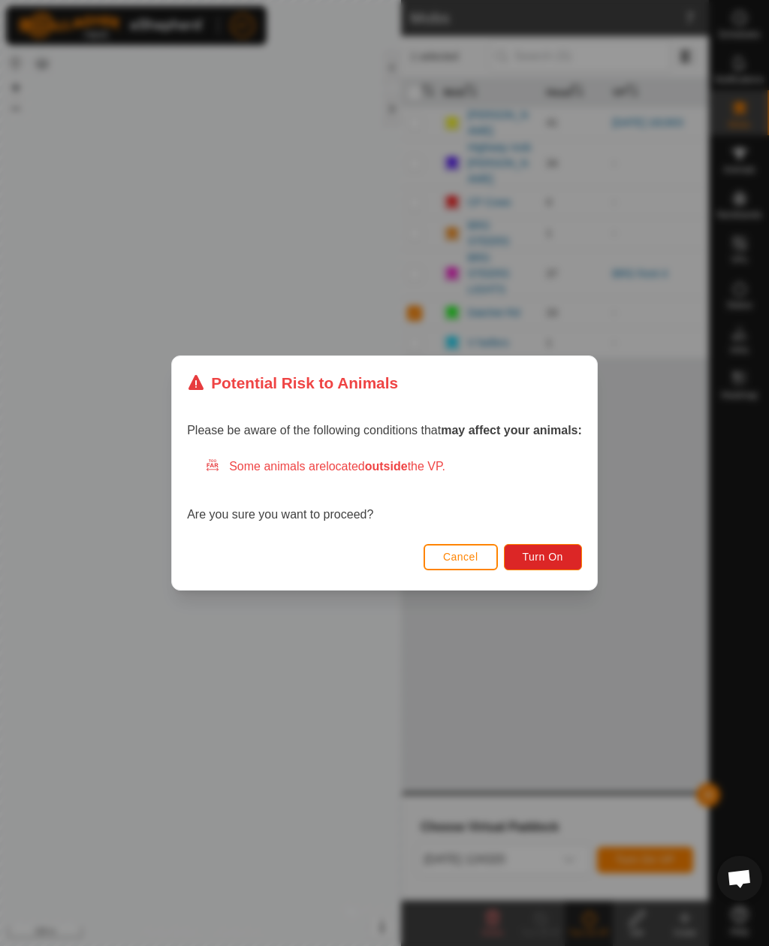
click at [549, 551] on span "Turn On" at bounding box center [543, 557] width 41 height 12
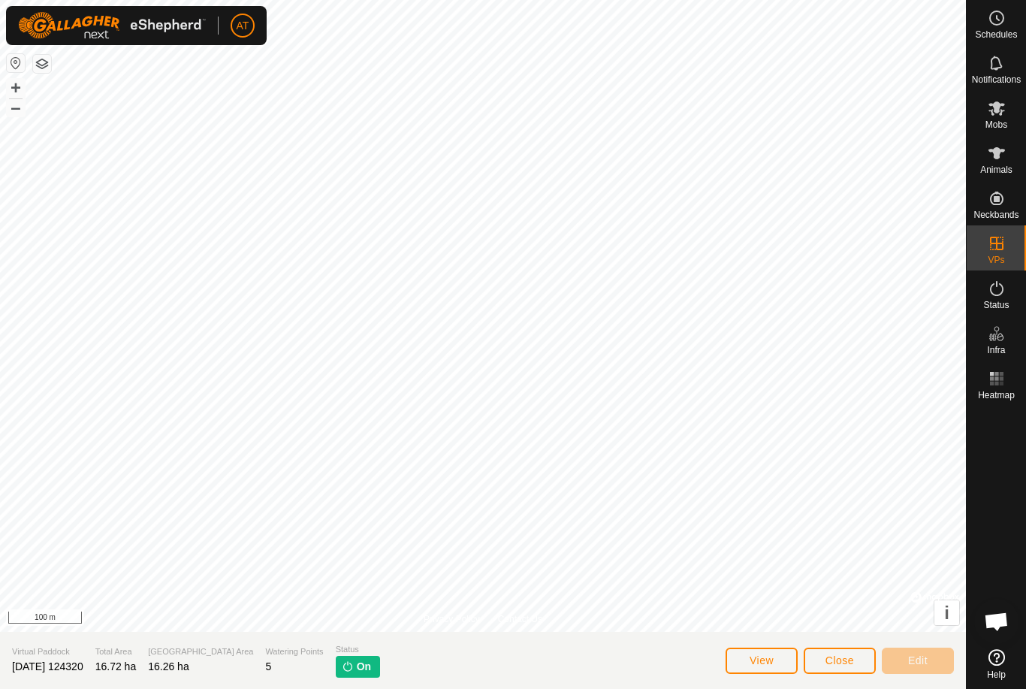
click at [849, 661] on span "Close" at bounding box center [840, 660] width 29 height 12
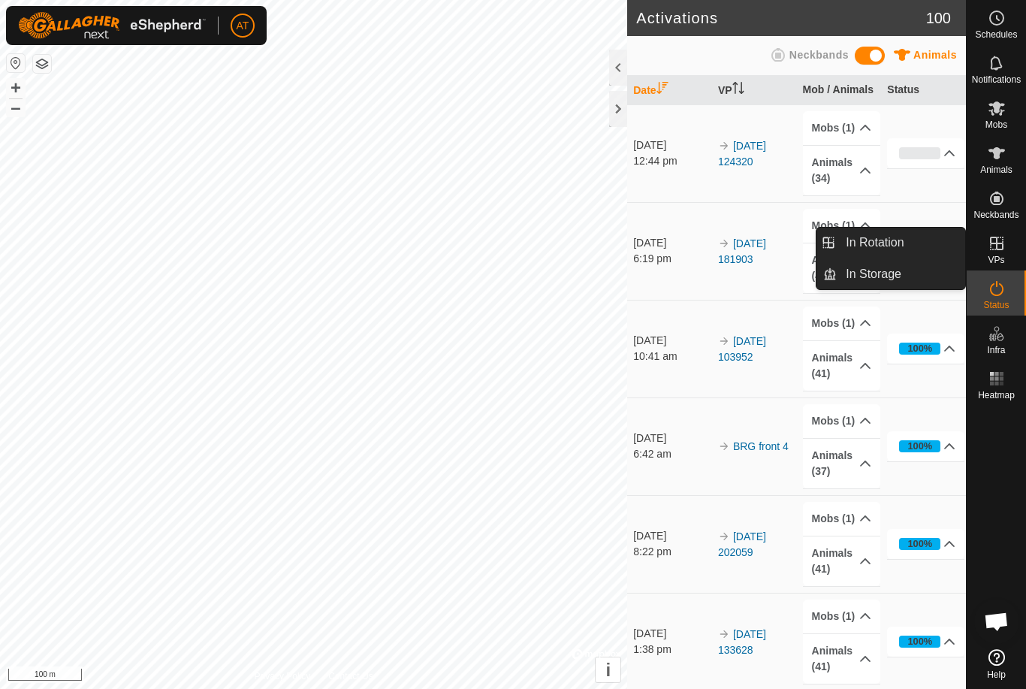
click at [762, 149] on link "[DATE] 124320" at bounding box center [742, 154] width 48 height 28
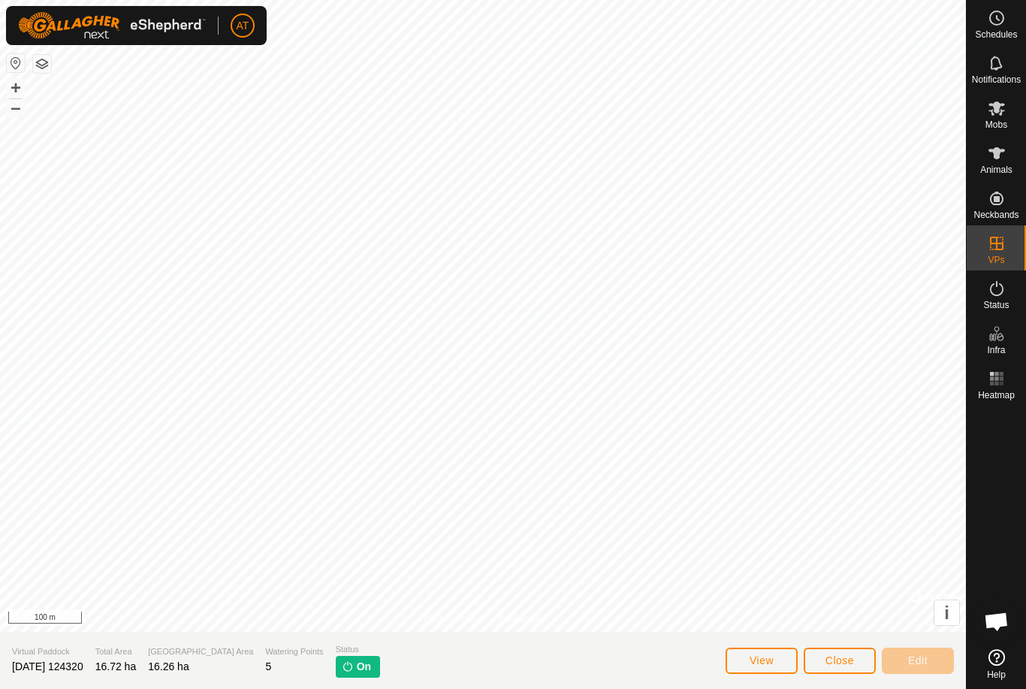
click at [778, 658] on button "View" at bounding box center [762, 661] width 72 height 26
click at [1011, 114] on div "Mobs" at bounding box center [996, 112] width 59 height 45
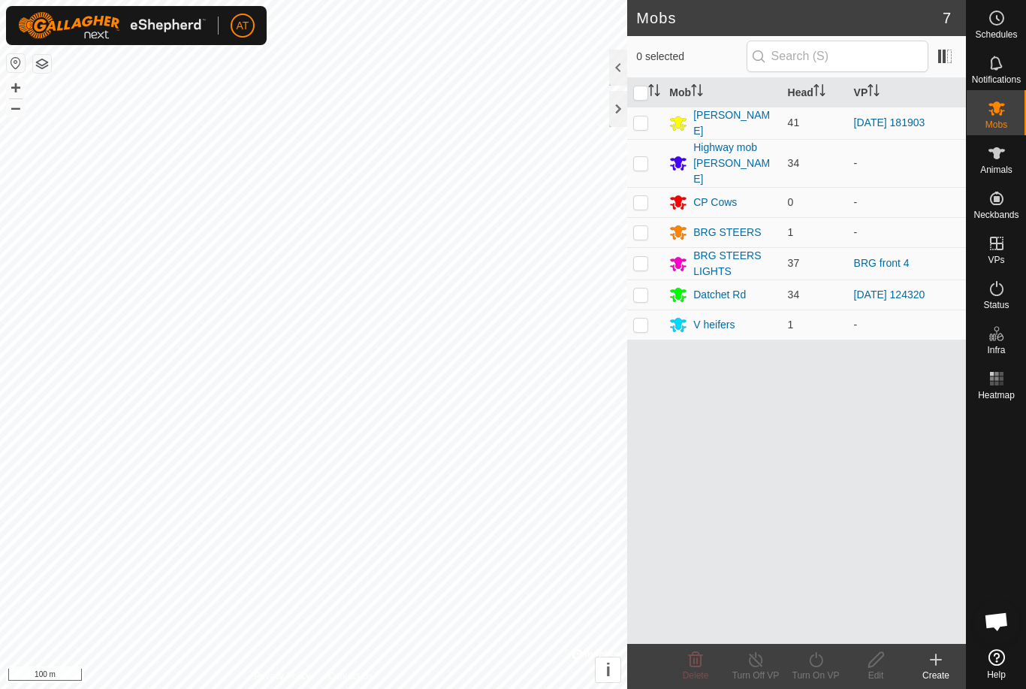
click at [917, 289] on link "[DATE] 124320" at bounding box center [889, 295] width 71 height 12
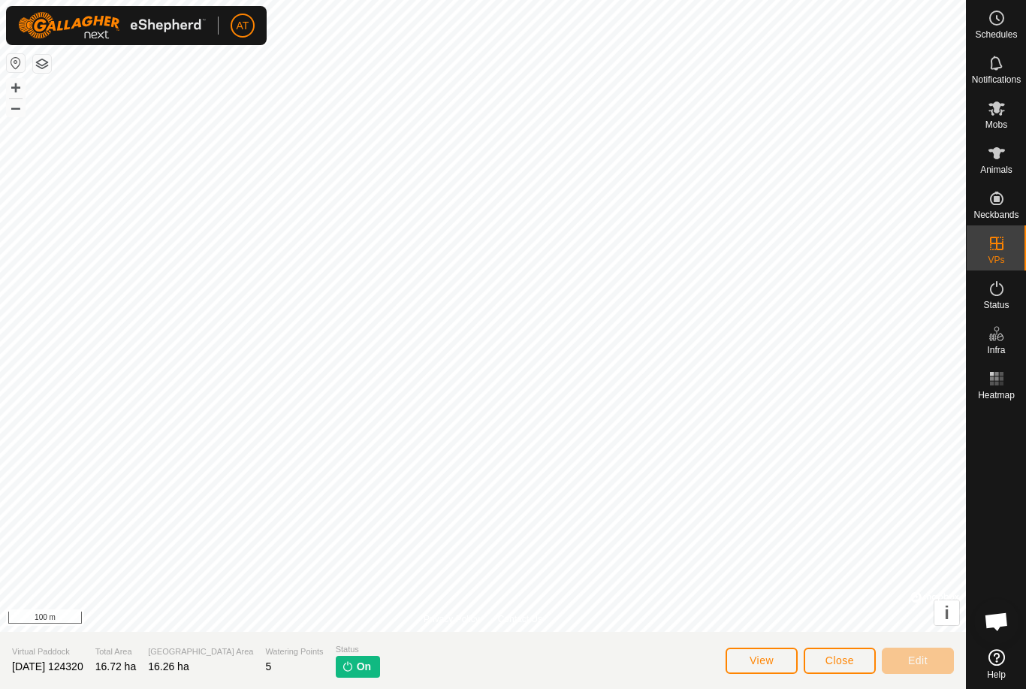
click at [853, 658] on span "Close" at bounding box center [840, 660] width 29 height 12
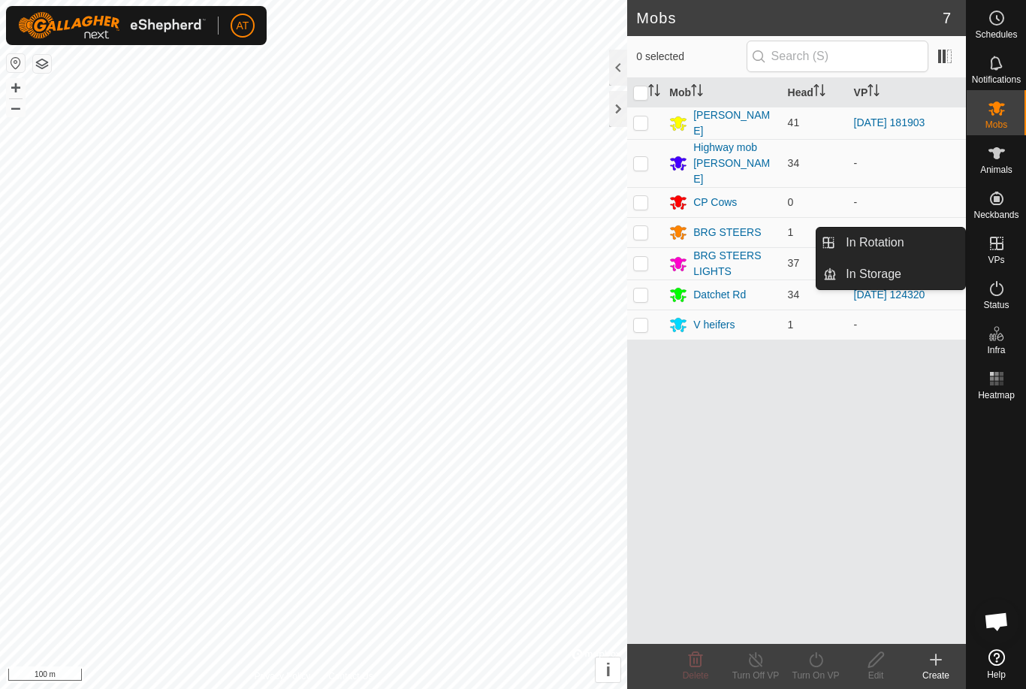
click at [891, 245] on span "In Rotation" at bounding box center [875, 243] width 58 height 18
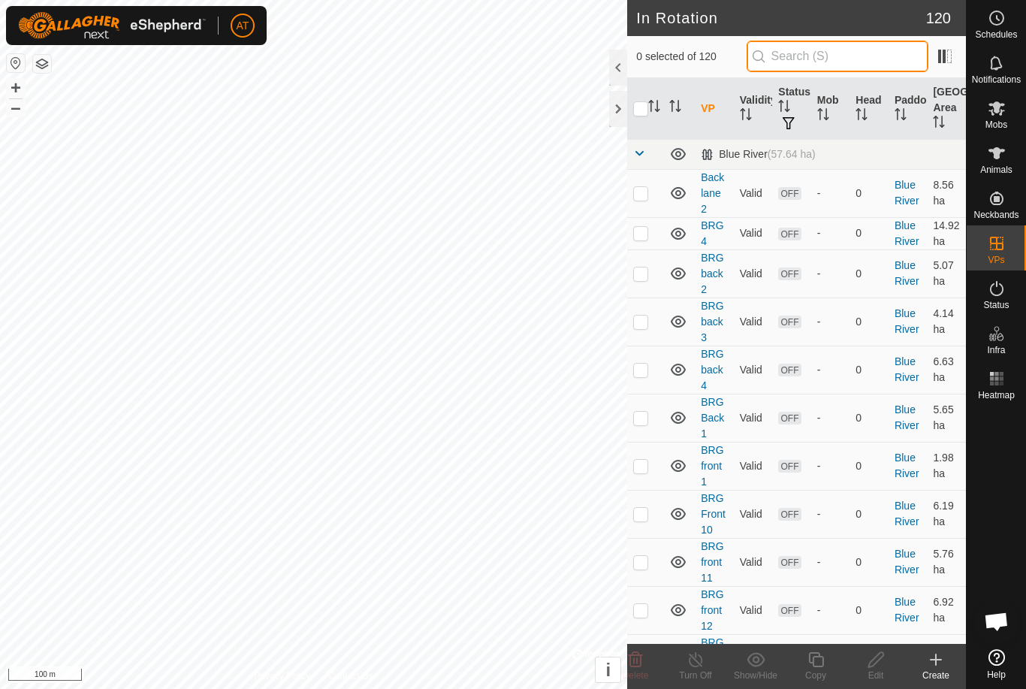
click at [898, 59] on input "text" at bounding box center [838, 57] width 182 height 32
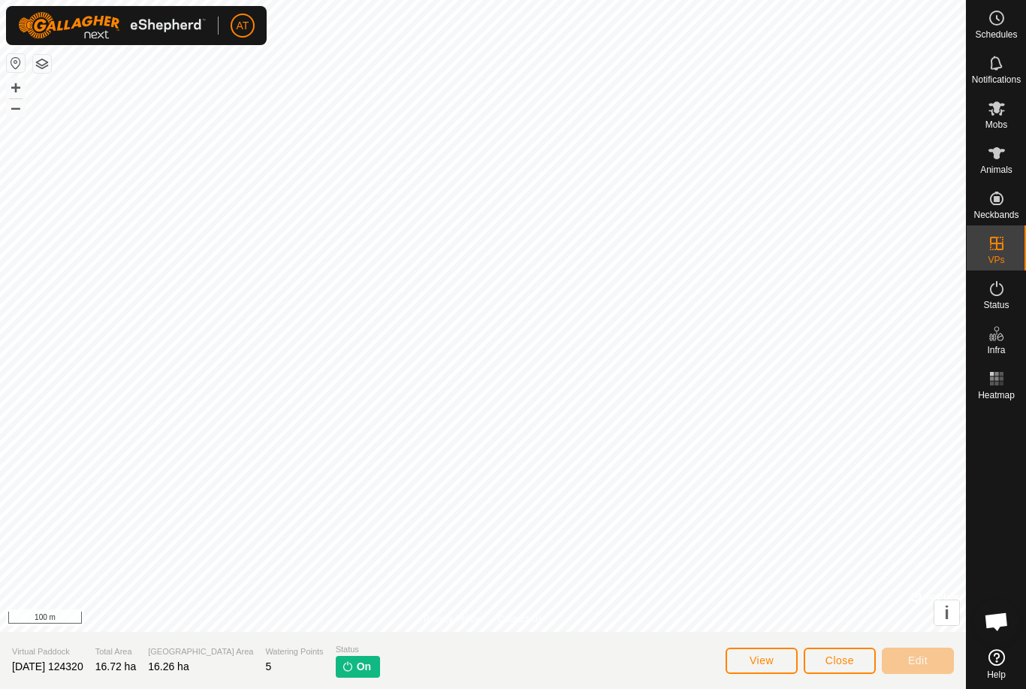
click at [858, 659] on button "Close" at bounding box center [840, 661] width 72 height 26
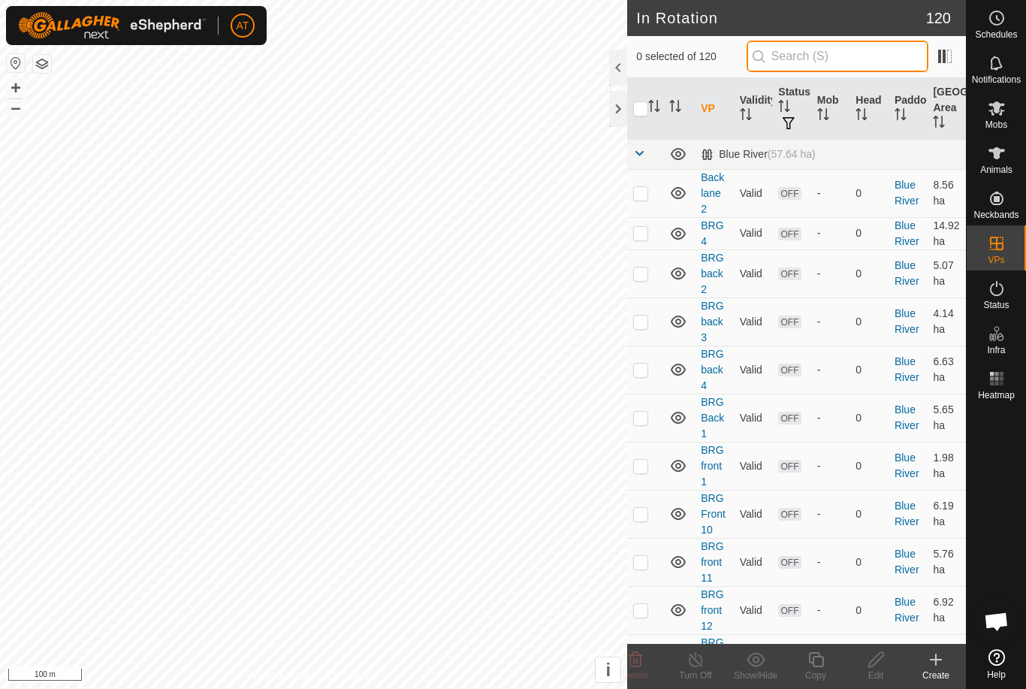
click at [905, 64] on input "text" at bounding box center [838, 57] width 182 height 32
type input "2"
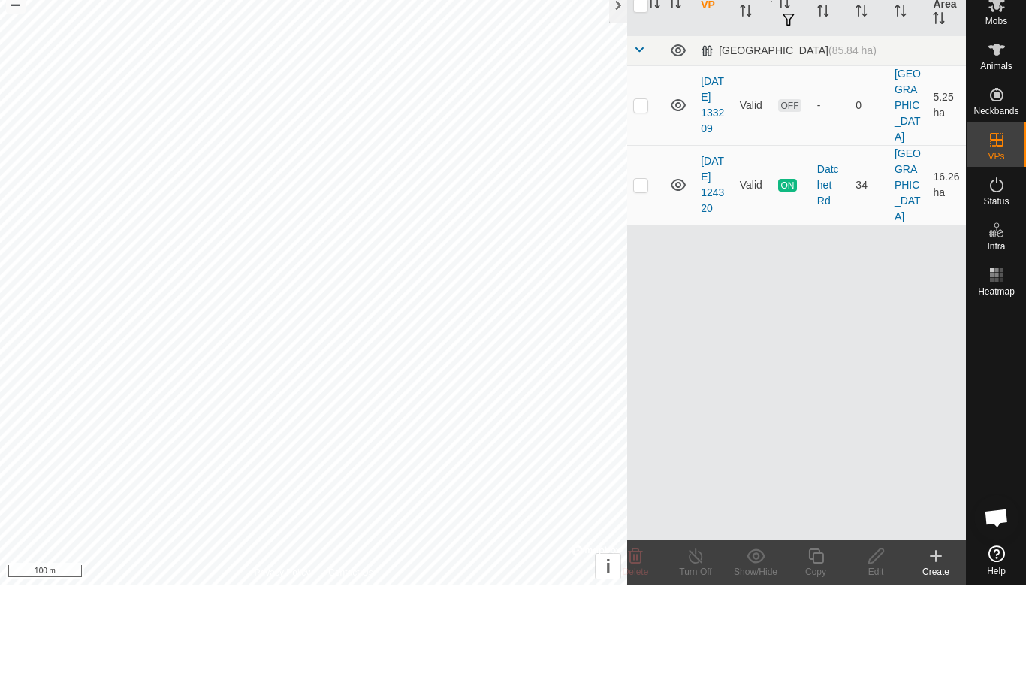
type input "320"
click at [649, 249] on td at bounding box center [645, 289] width 36 height 80
checkbox input "true"
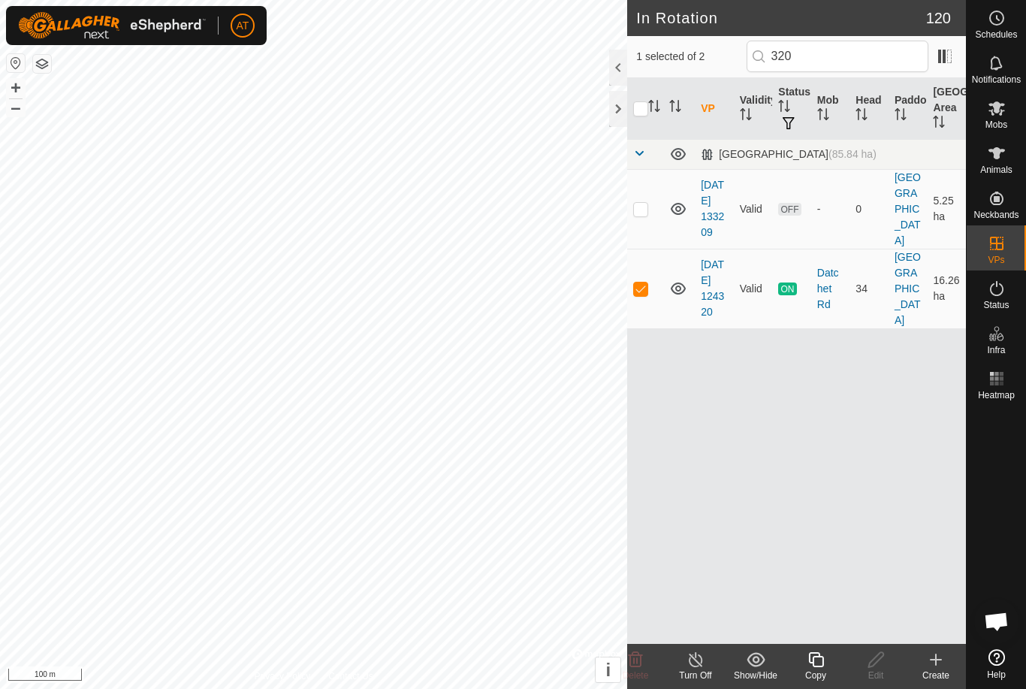
click at [815, 666] on icon at bounding box center [816, 659] width 15 height 15
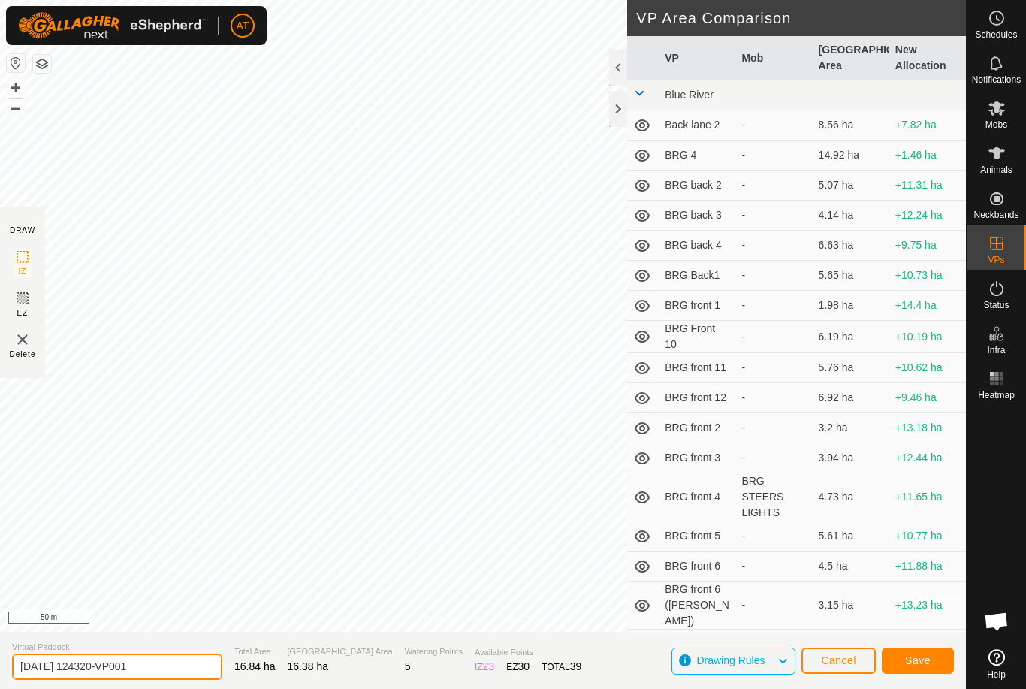
click at [132, 678] on input "2025-09-28 124320-VP001" at bounding box center [117, 667] width 210 height 26
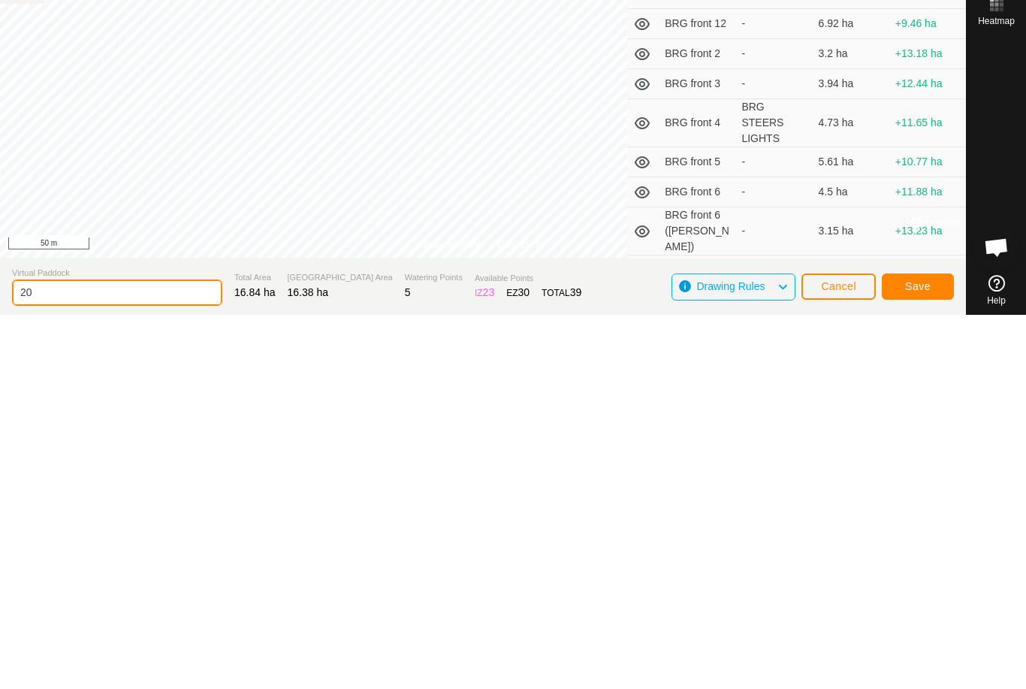
type input "2"
type input "Datchet teach"
click at [940, 648] on button "Save" at bounding box center [918, 661] width 72 height 26
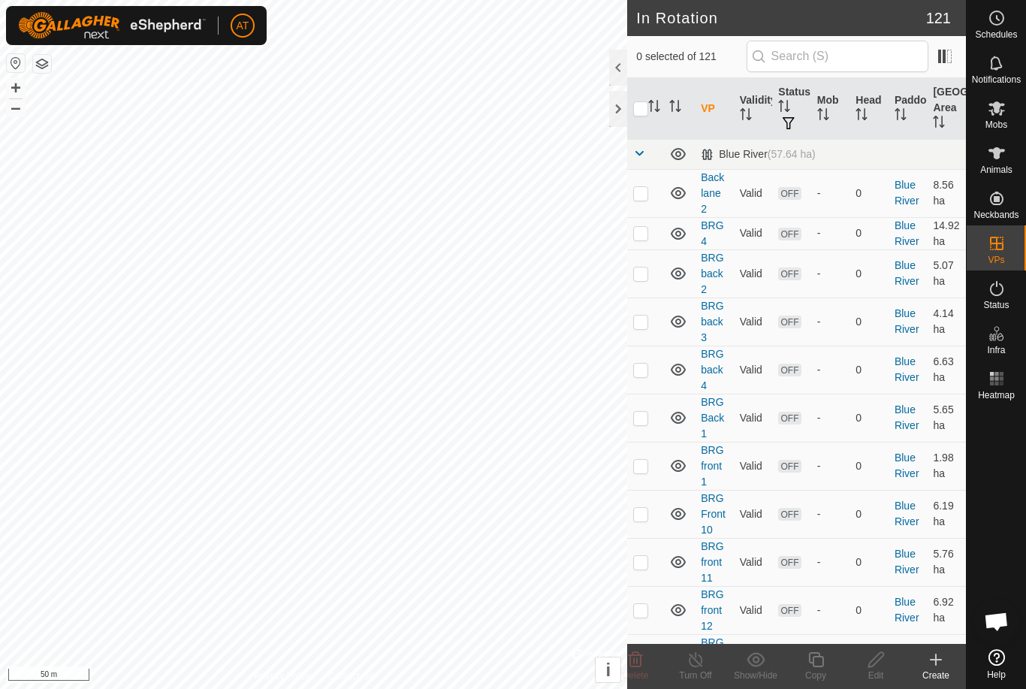
click at [1001, 110] on icon at bounding box center [997, 108] width 17 height 14
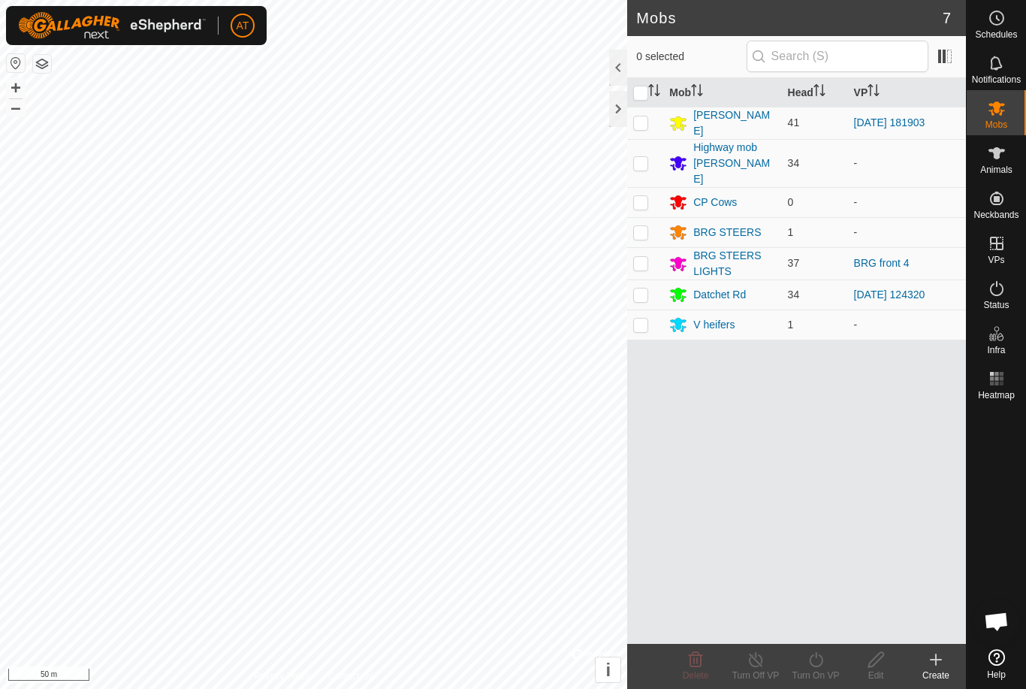
click at [642, 289] on p-checkbox at bounding box center [640, 295] width 15 height 12
checkbox input "true"
click at [817, 669] on div "Turn On VP" at bounding box center [816, 676] width 60 height 14
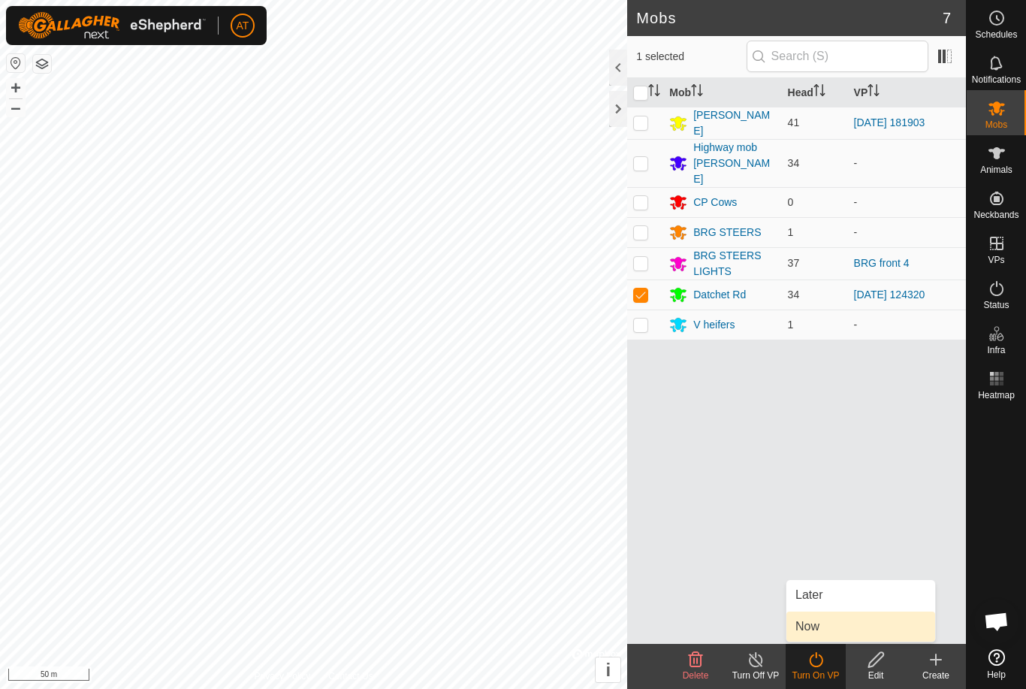
click at [825, 625] on link "Now" at bounding box center [861, 627] width 149 height 30
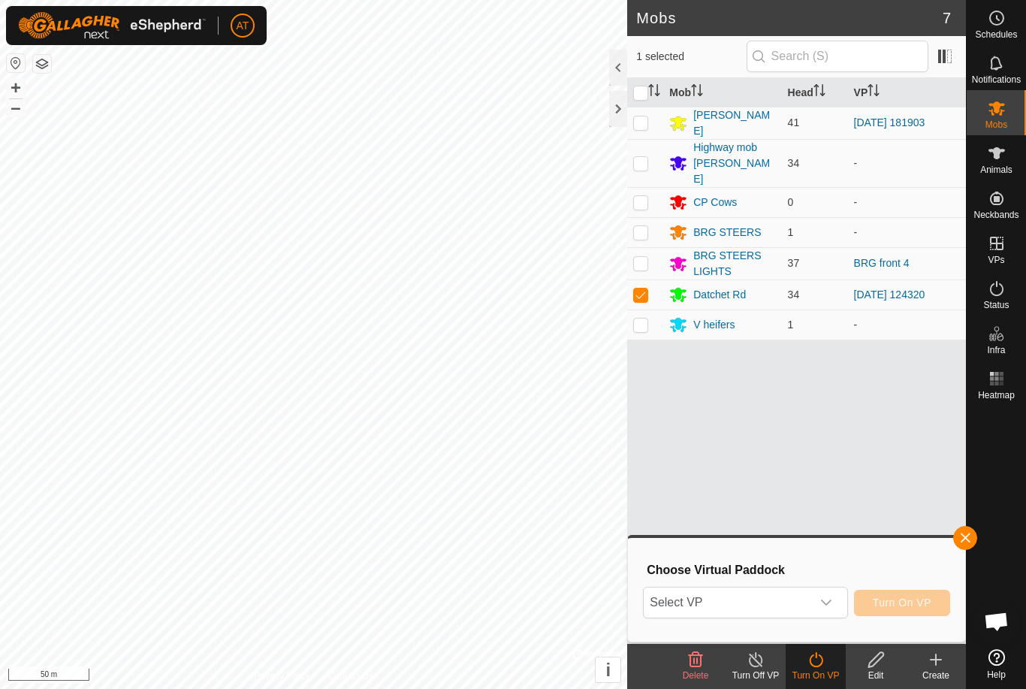
click at [778, 613] on span "Select VP" at bounding box center [727, 603] width 167 height 30
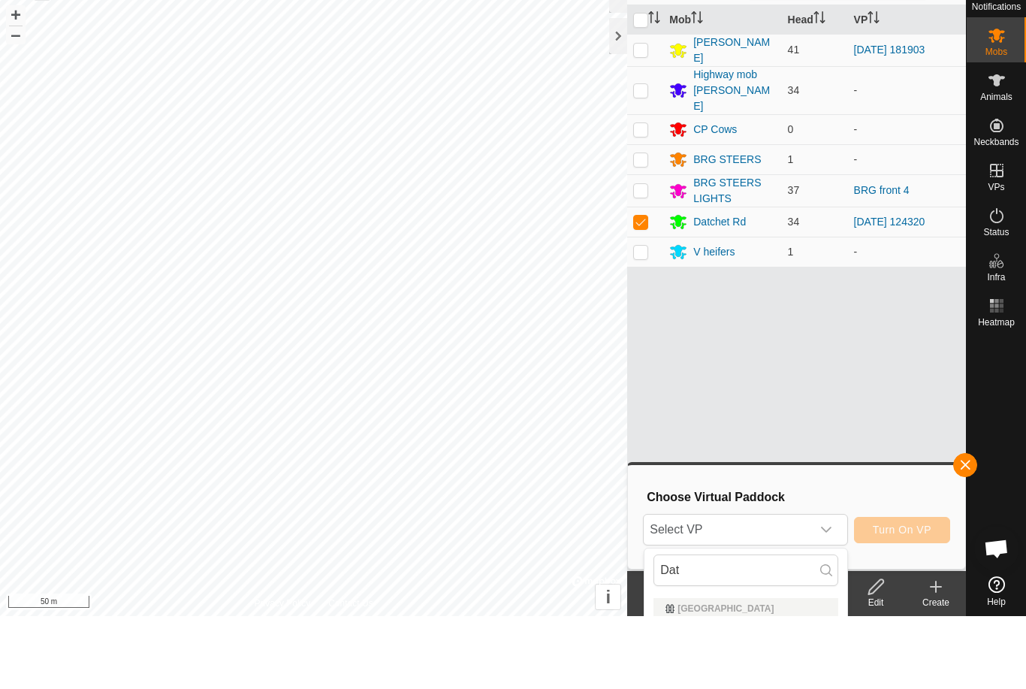
scroll to position [73, 0]
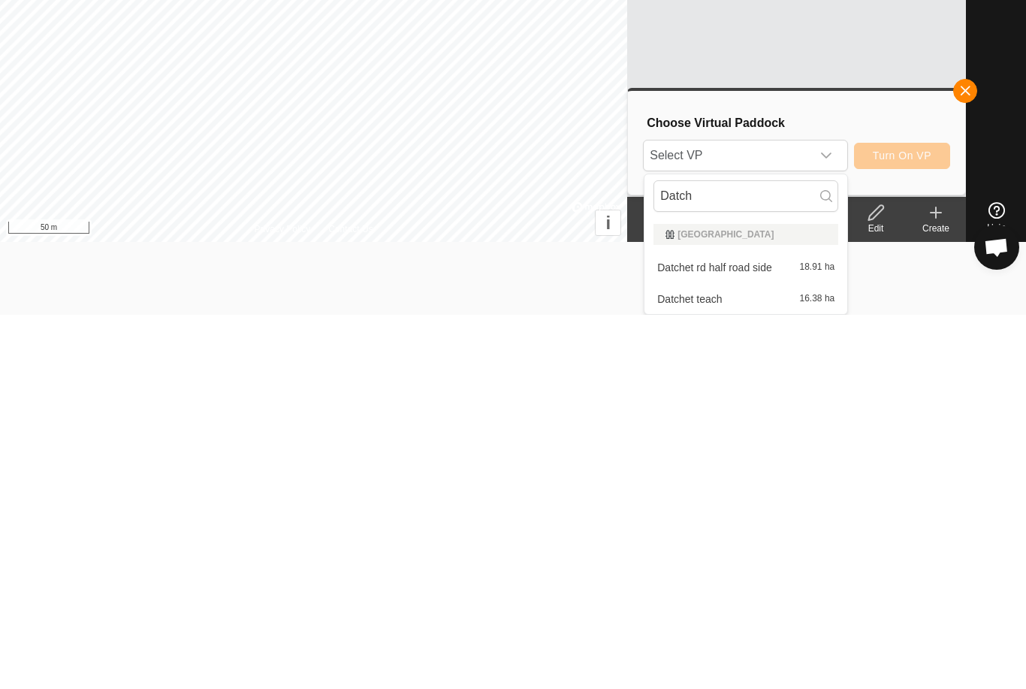
type input "Datch"
click at [778, 664] on div "Datchet teach 16.38 ha" at bounding box center [746, 673] width 185 height 18
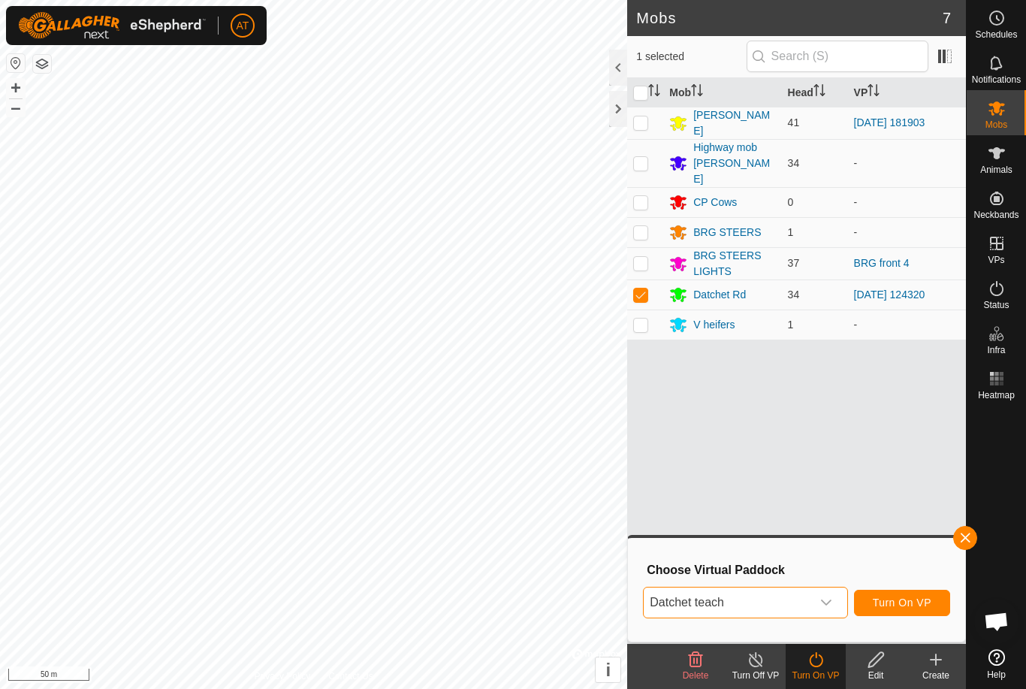
click at [905, 601] on span "Turn On VP" at bounding box center [902, 603] width 59 height 12
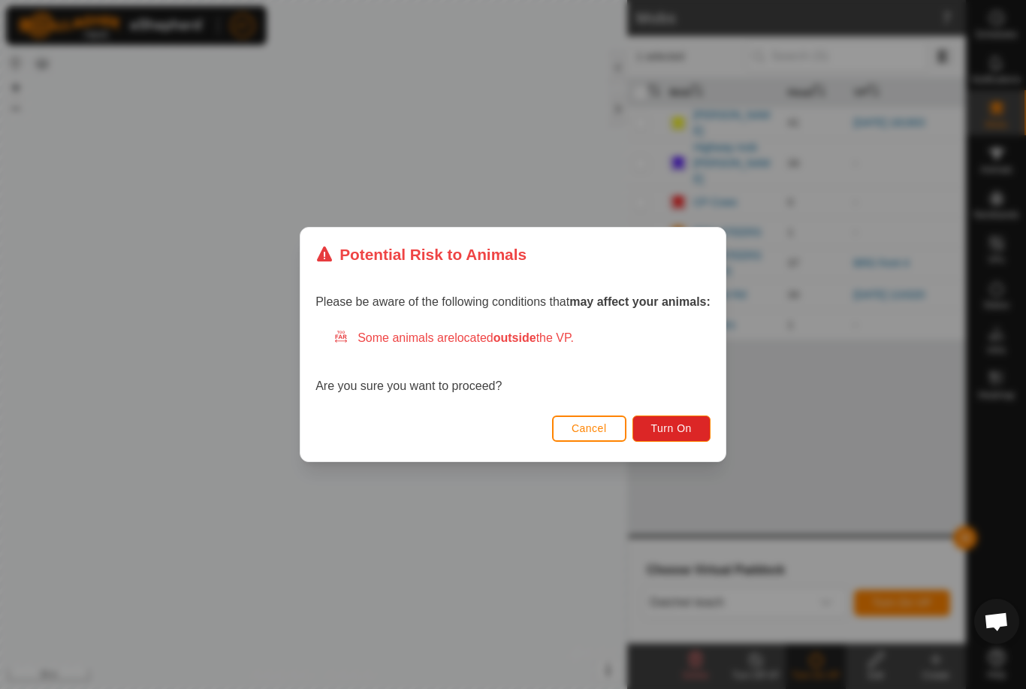
click at [681, 429] on span "Turn On" at bounding box center [671, 428] width 41 height 12
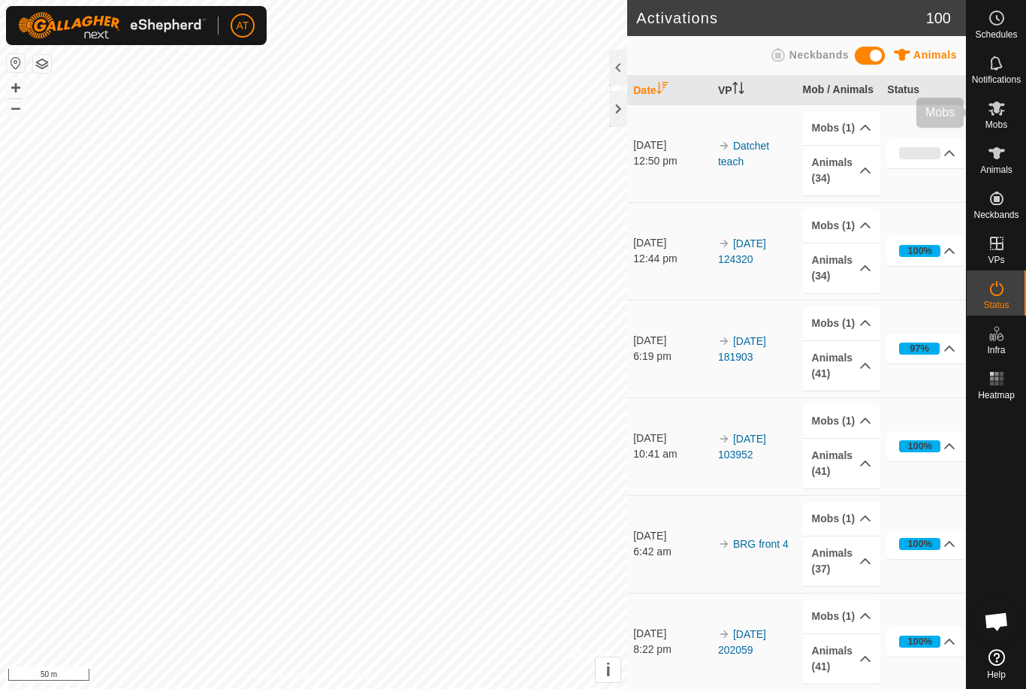
click at [1009, 110] on es-mob-svg-icon at bounding box center [997, 108] width 27 height 24
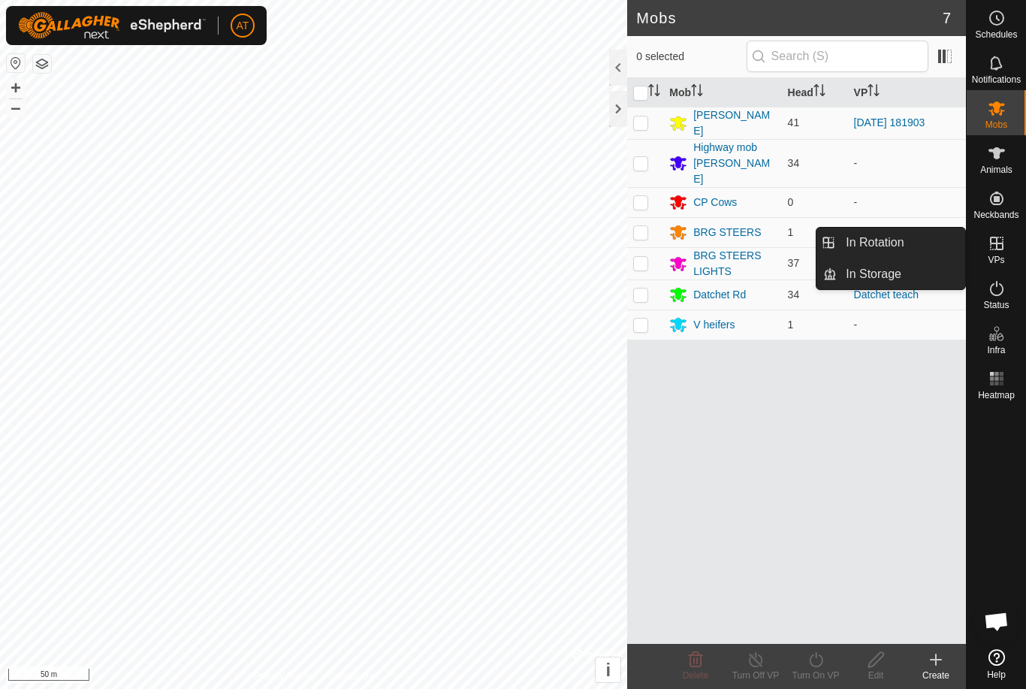
click at [911, 239] on link "In Rotation" at bounding box center [901, 243] width 128 height 30
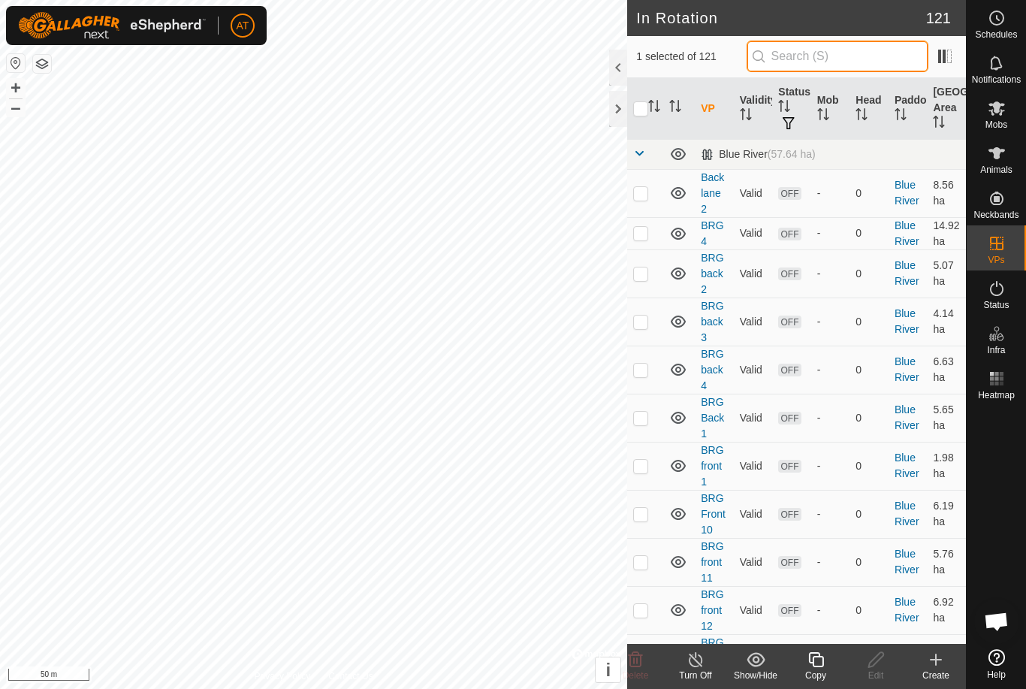
click at [886, 49] on input "text" at bounding box center [838, 57] width 182 height 32
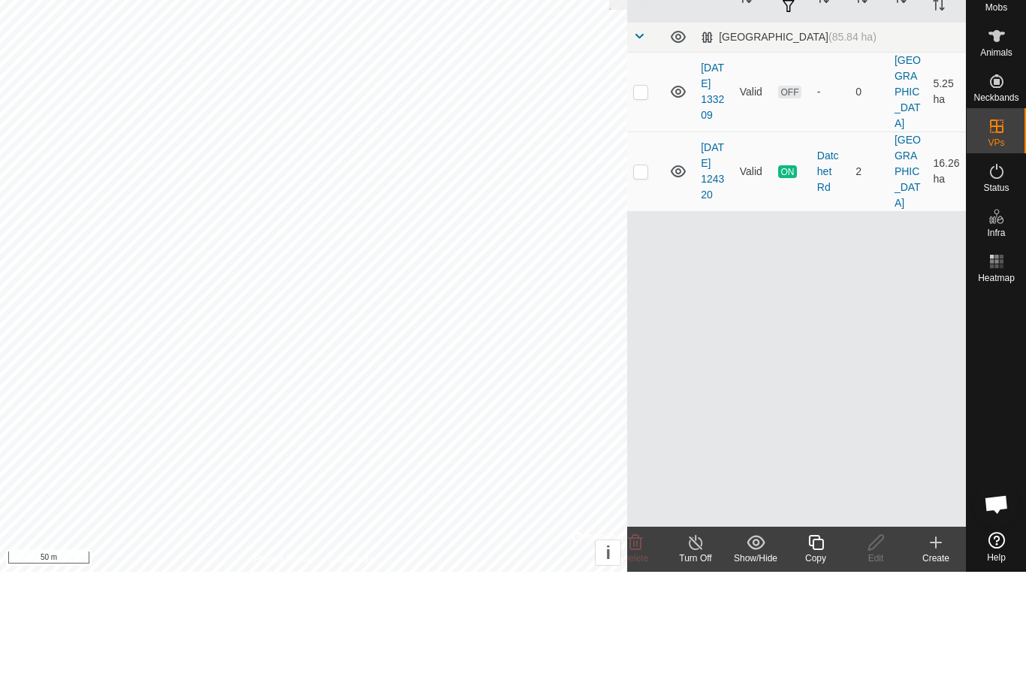
type input "320"
click at [817, 261] on div "VP Validity Status Mob Head Paddock Grazing Area Datchet Road (85.84 ha) 2025-0…" at bounding box center [796, 361] width 339 height 566
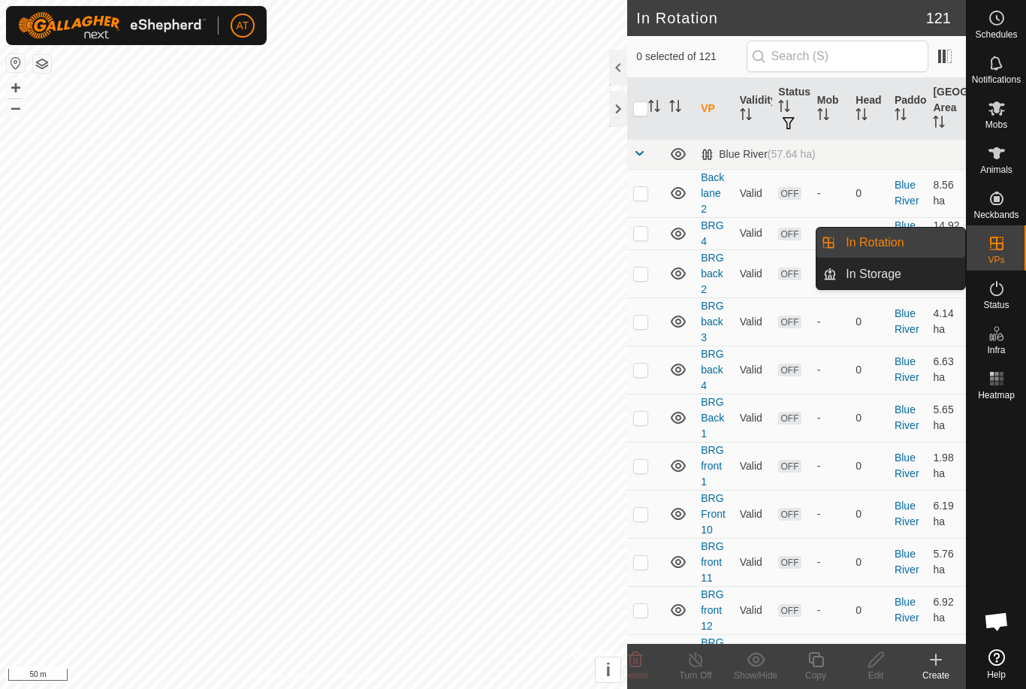
click at [936, 275] on link "In Storage" at bounding box center [901, 274] width 128 height 30
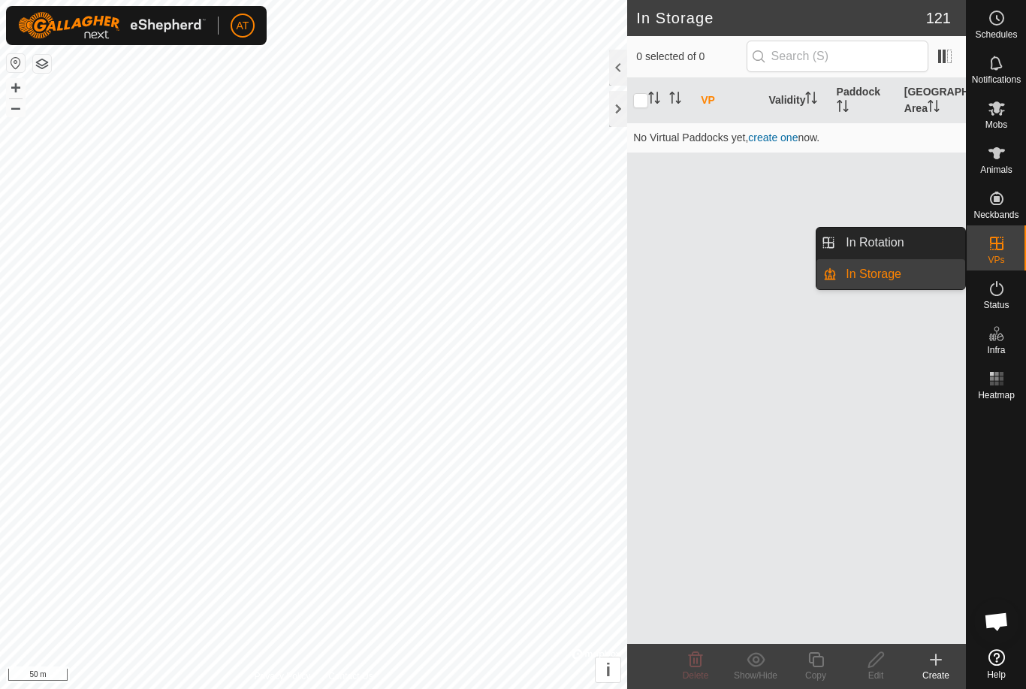
click at [930, 238] on link "In Rotation" at bounding box center [901, 243] width 128 height 30
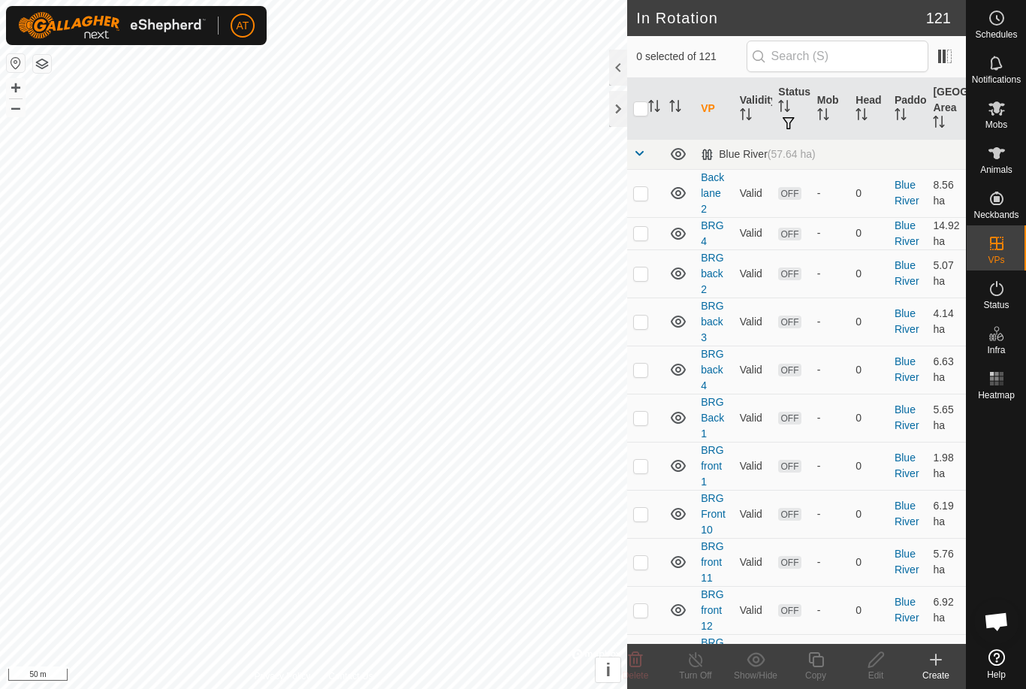
click at [924, 249] on link "In Rotation" at bounding box center [901, 243] width 128 height 30
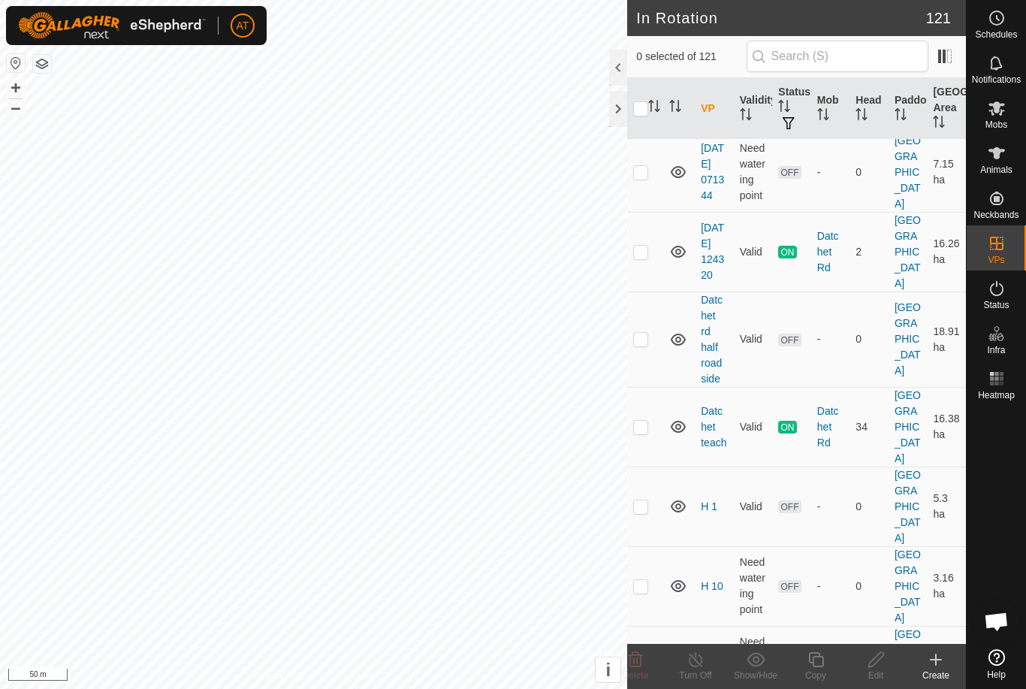
scroll to position [2779, 0]
